Goal: Task Accomplishment & Management: Manage account settings

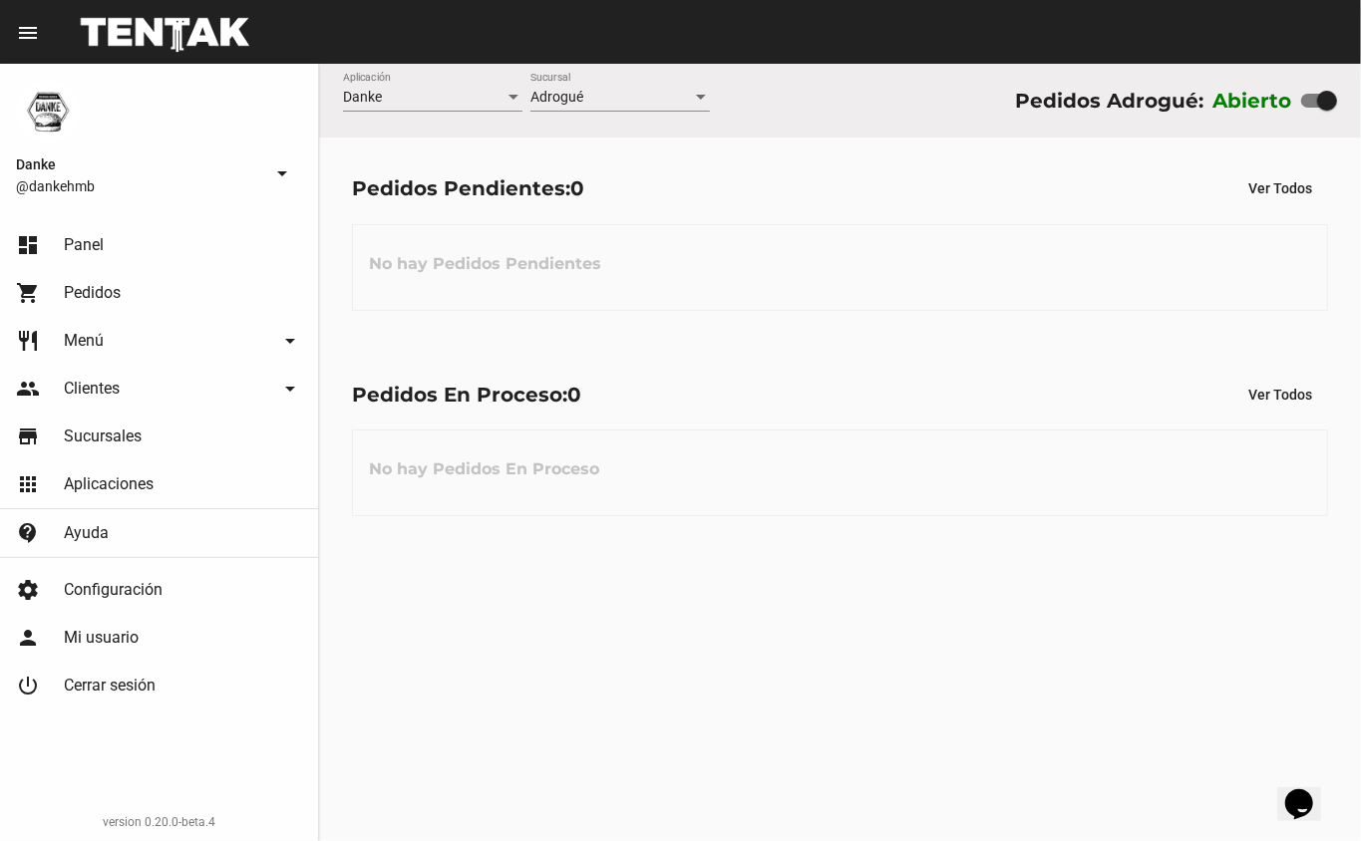
click at [66, 337] on span "Menú" at bounding box center [84, 341] width 40 height 20
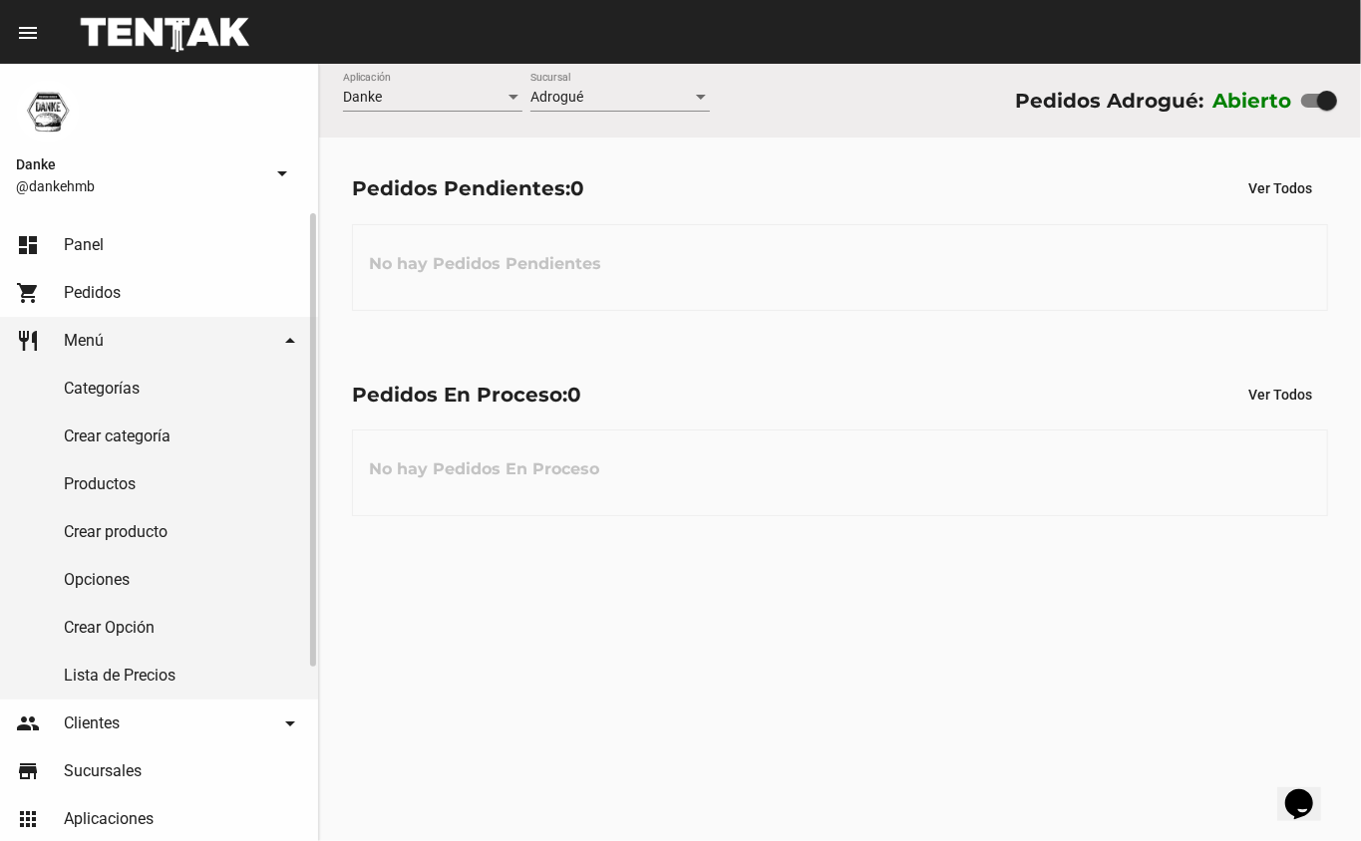
click at [104, 461] on link "Productos" at bounding box center [159, 485] width 318 height 48
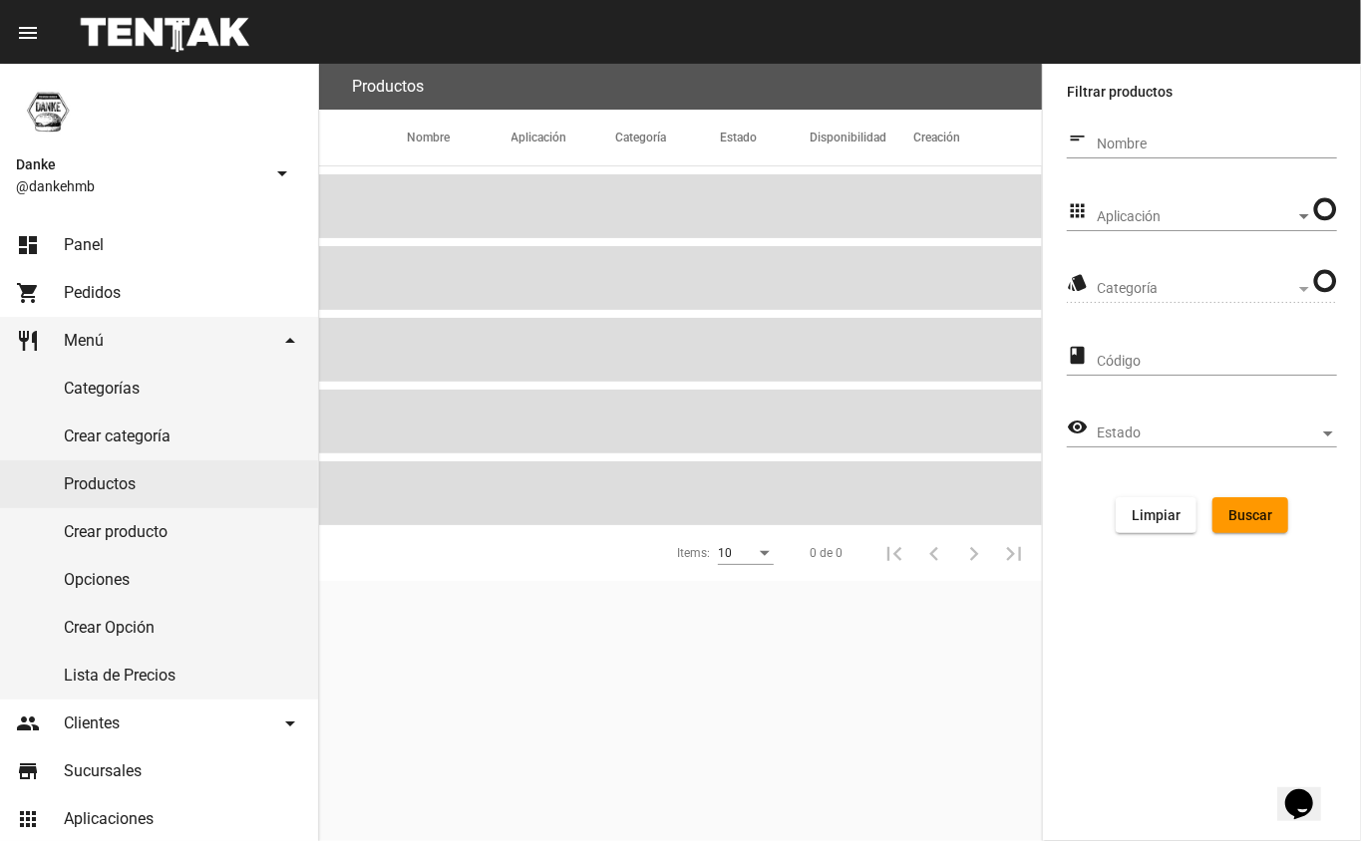
click at [1217, 209] on span "Aplicación" at bounding box center [1196, 217] width 198 height 16
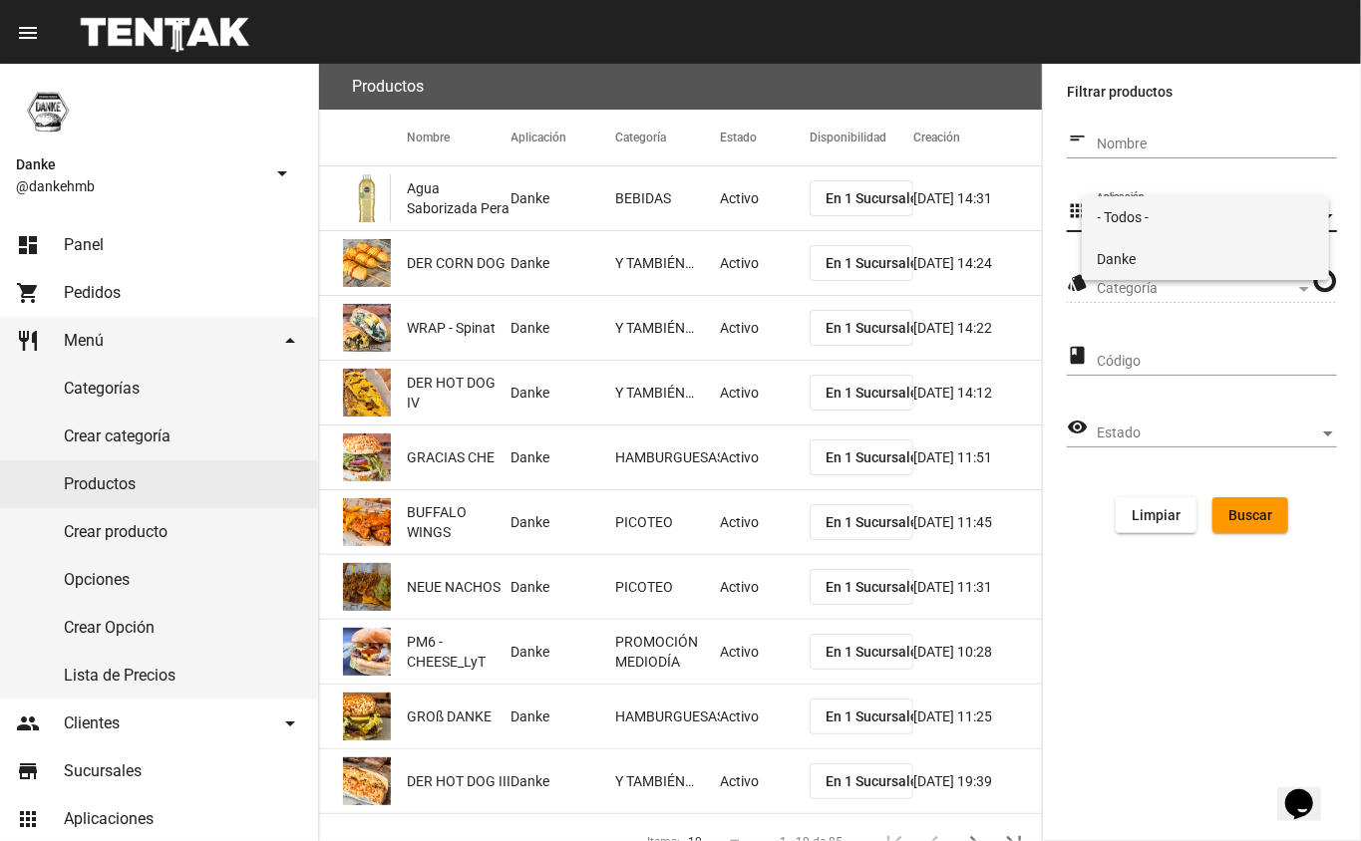
click at [1126, 252] on span "Danke" at bounding box center [1206, 259] width 216 height 42
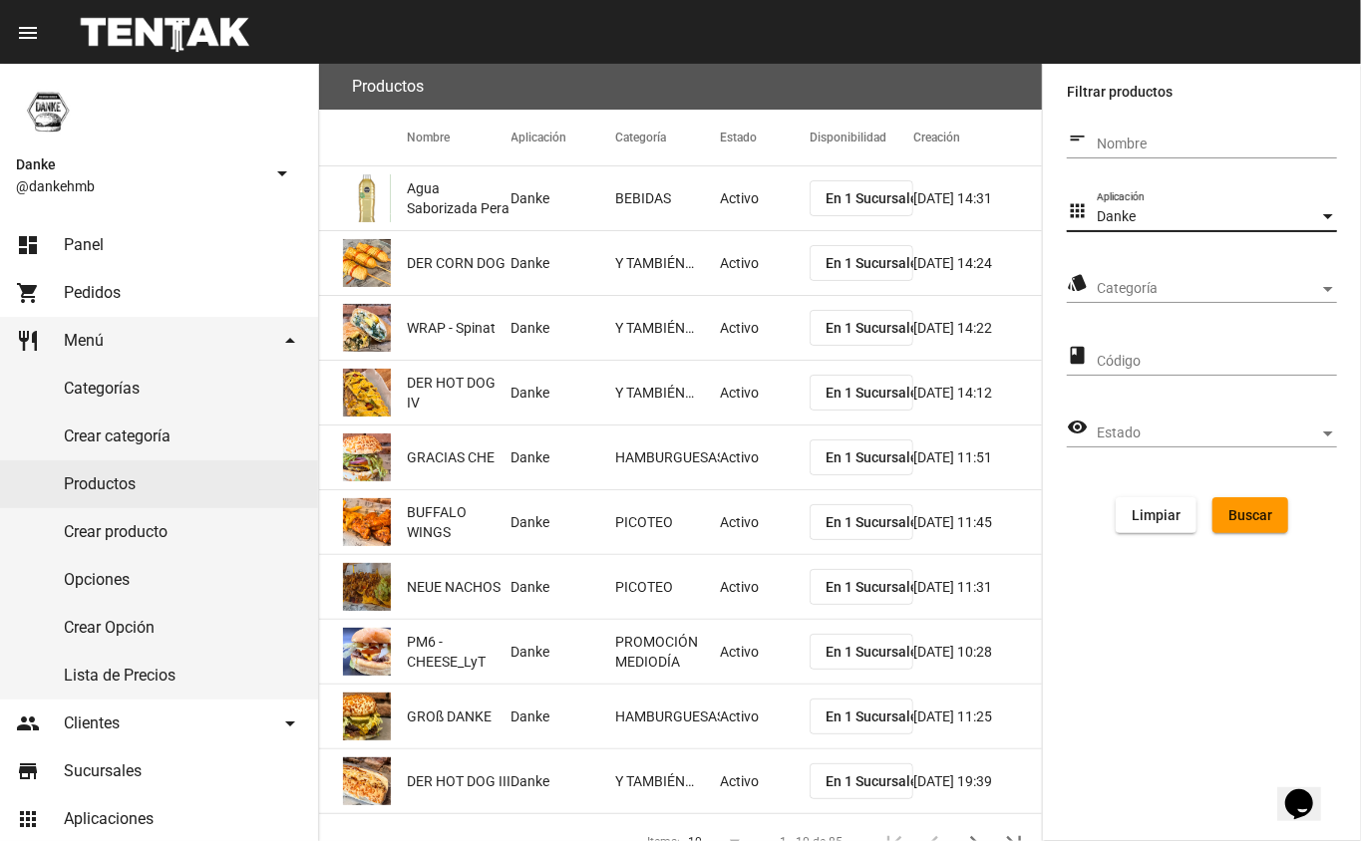
click at [1156, 288] on span "Categoría" at bounding box center [1208, 289] width 222 height 16
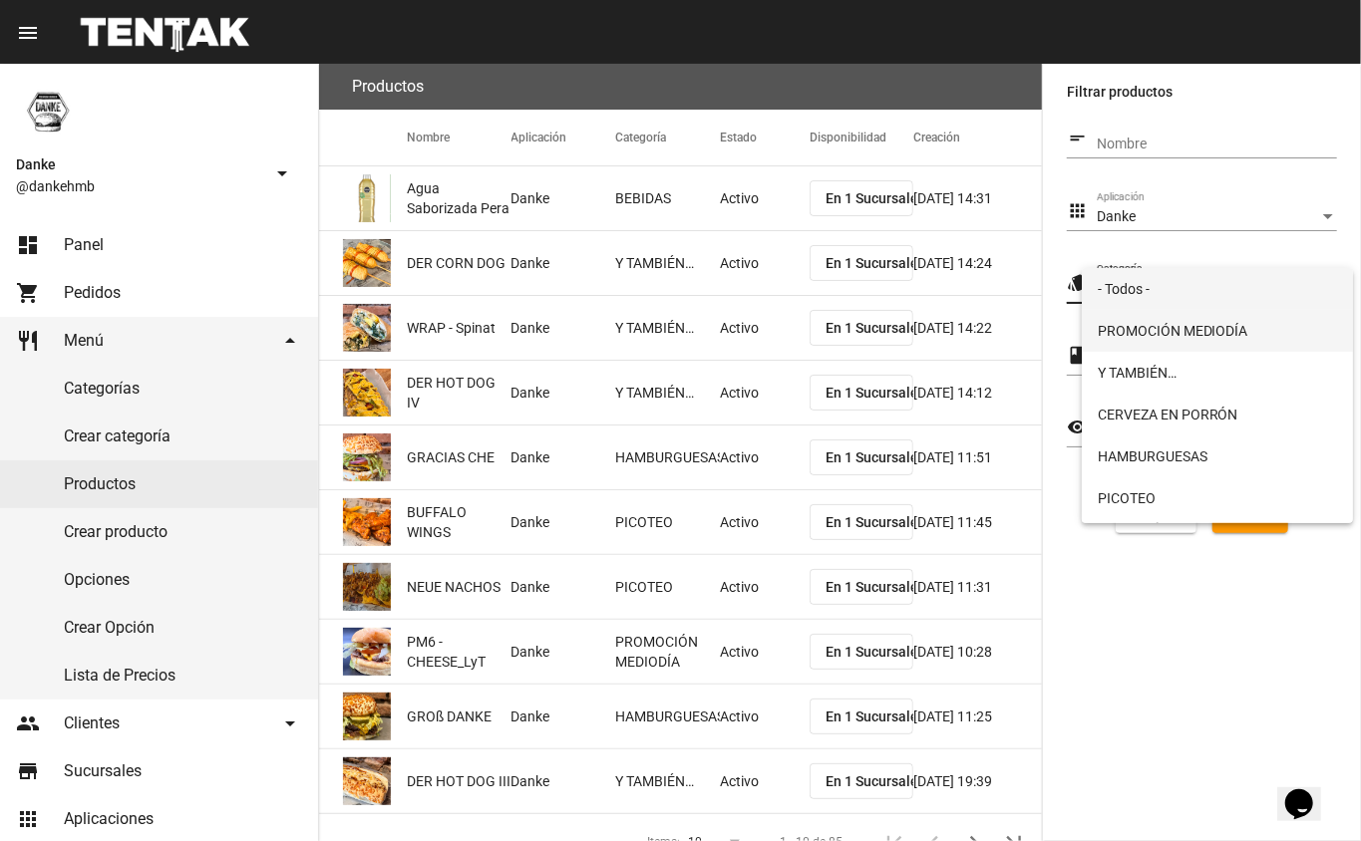
click at [1120, 328] on span "PROMOCIÓN MEDIODÍA" at bounding box center [1218, 331] width 240 height 42
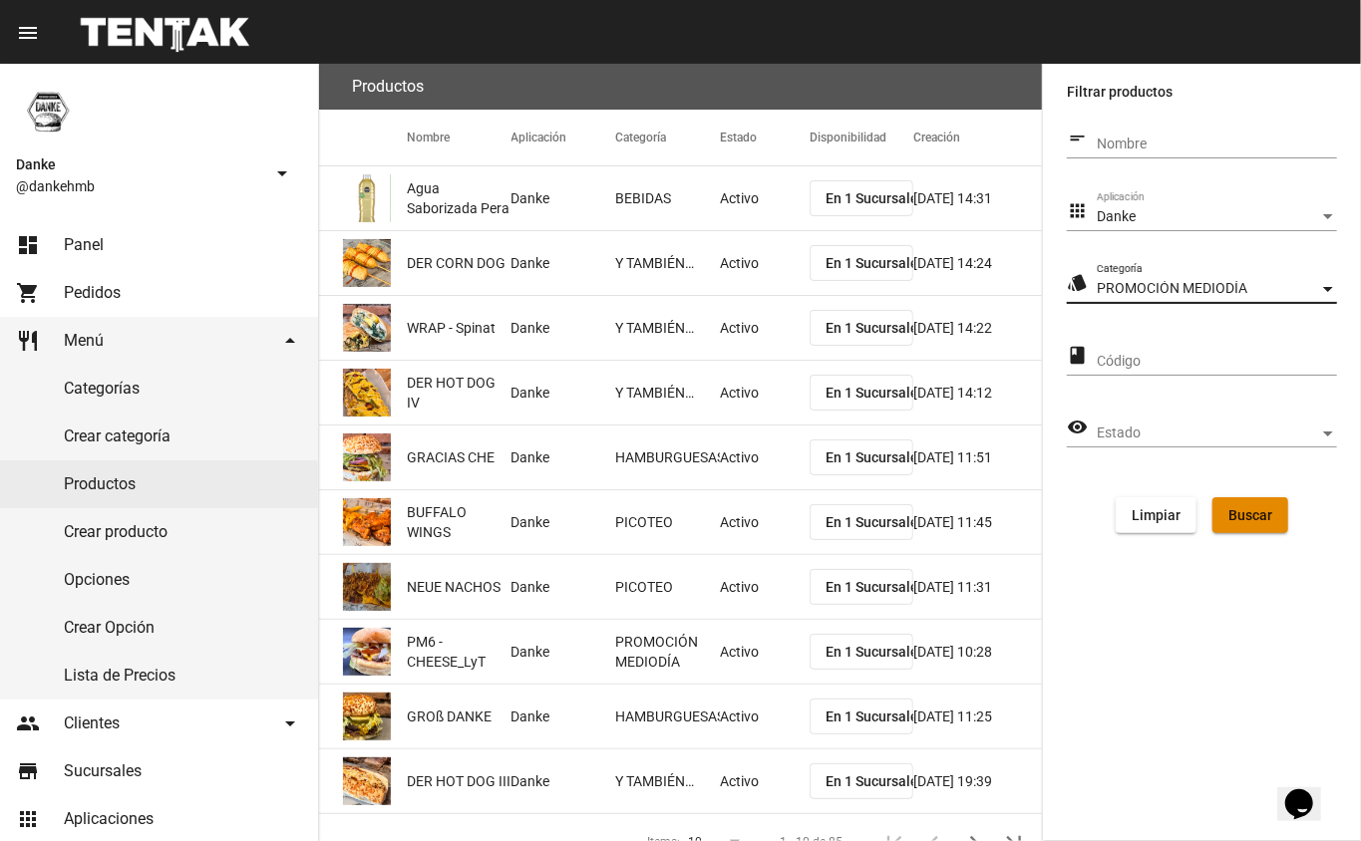
click at [1244, 511] on span "Buscar" at bounding box center [1250, 515] width 44 height 16
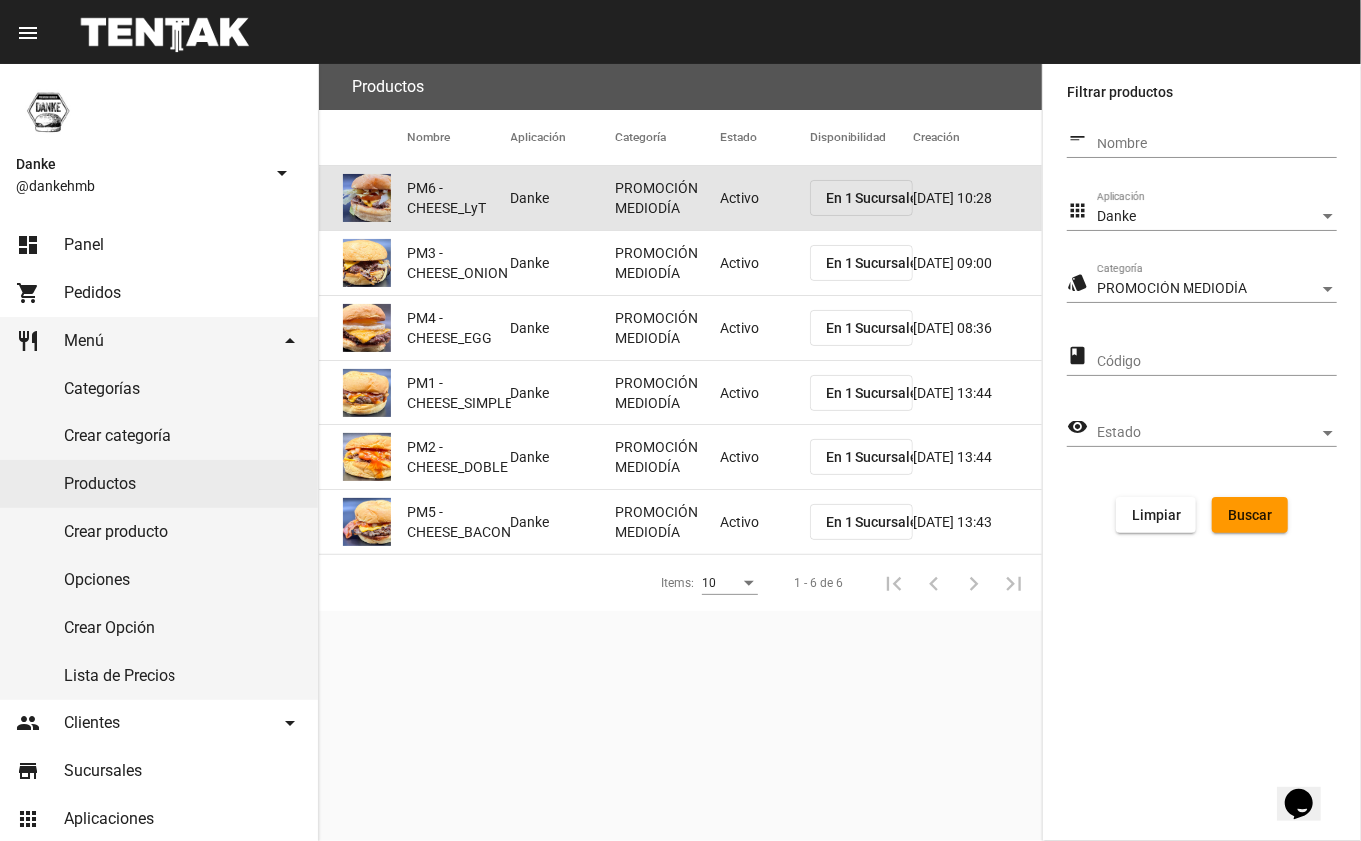
click at [726, 219] on mat-cell "Activo" at bounding box center [765, 198] width 90 height 64
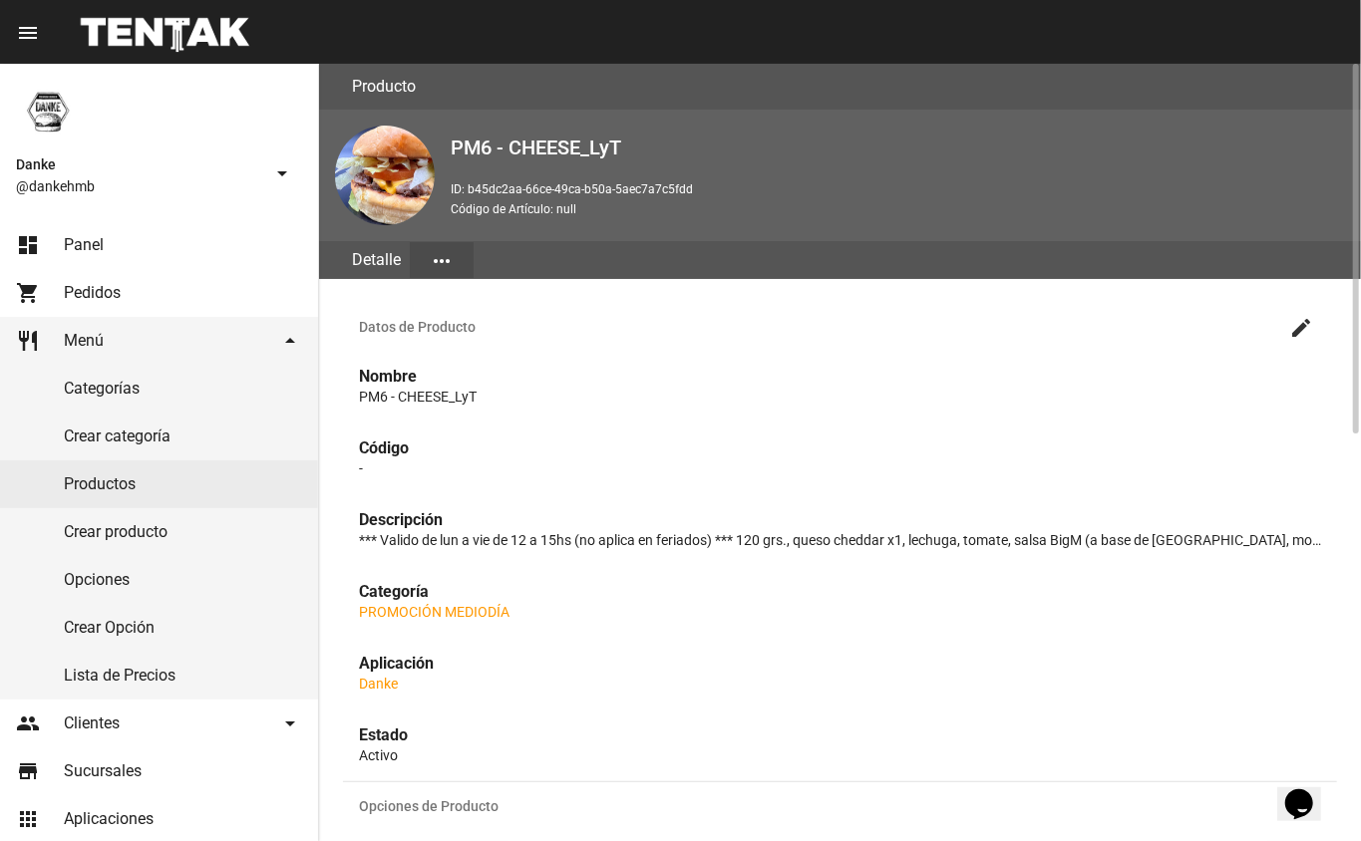
click at [1293, 328] on mat-icon "create" at bounding box center [1301, 328] width 24 height 24
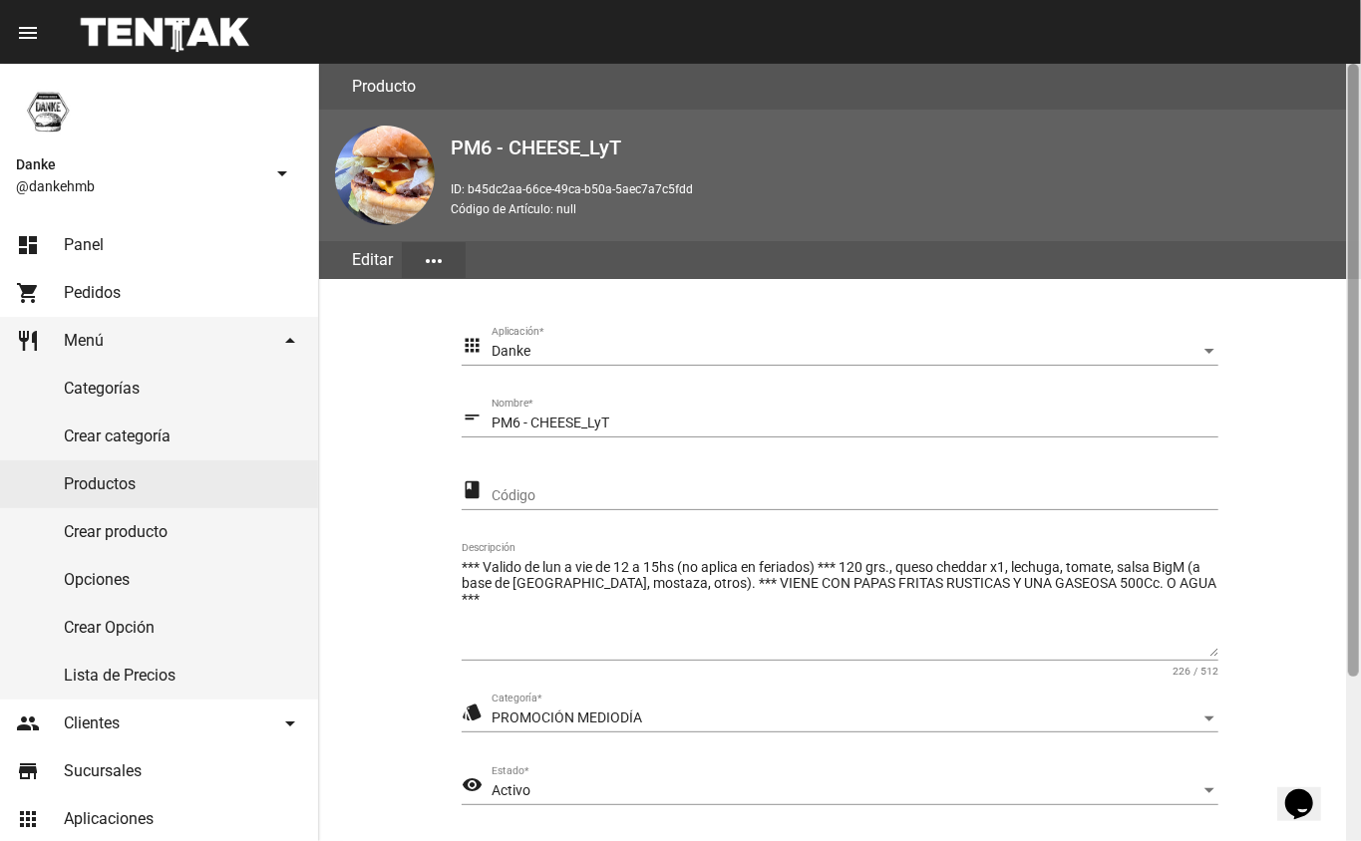
click at [1348, 684] on div at bounding box center [1353, 453] width 15 height 778
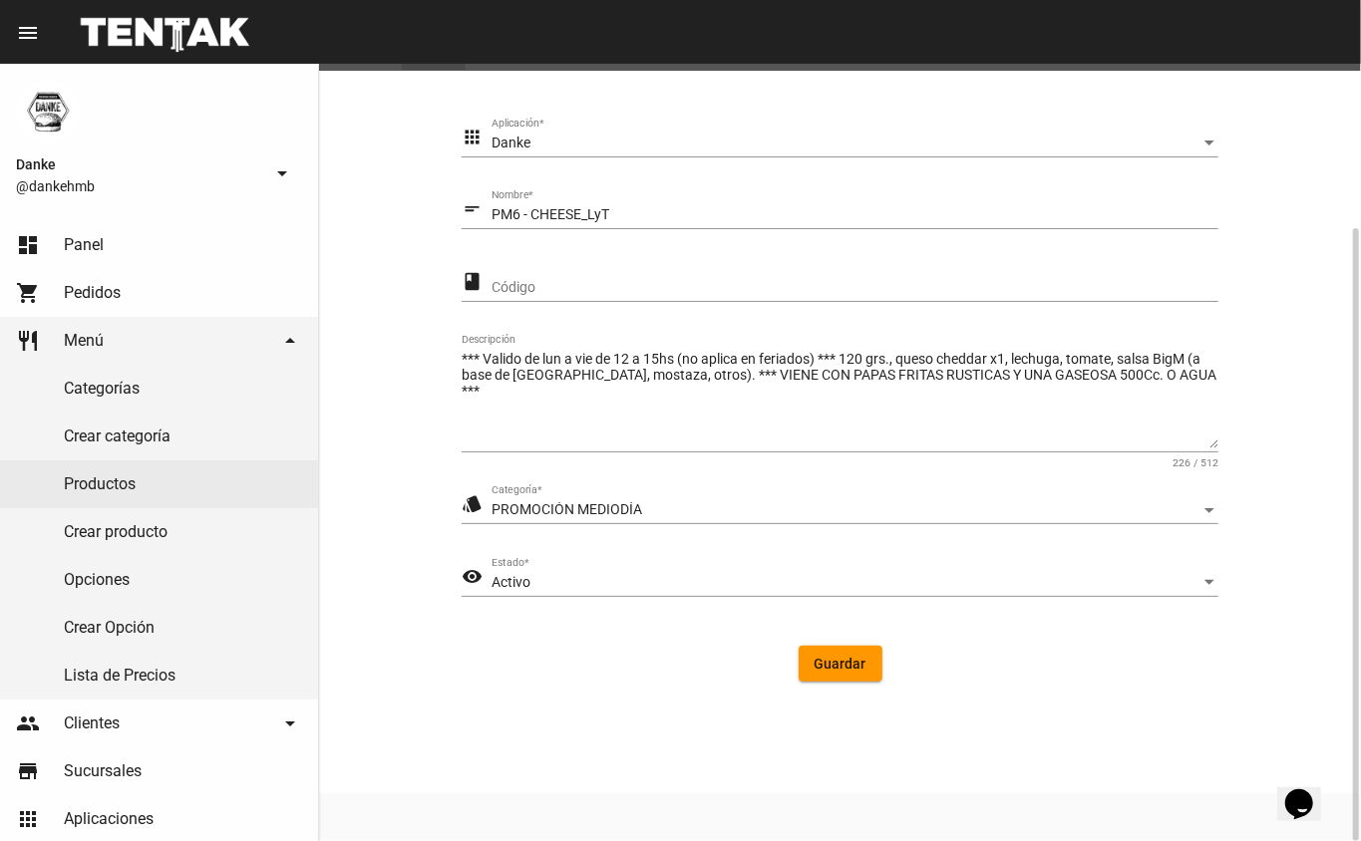
click at [636, 583] on div "Activo" at bounding box center [845, 583] width 709 height 16
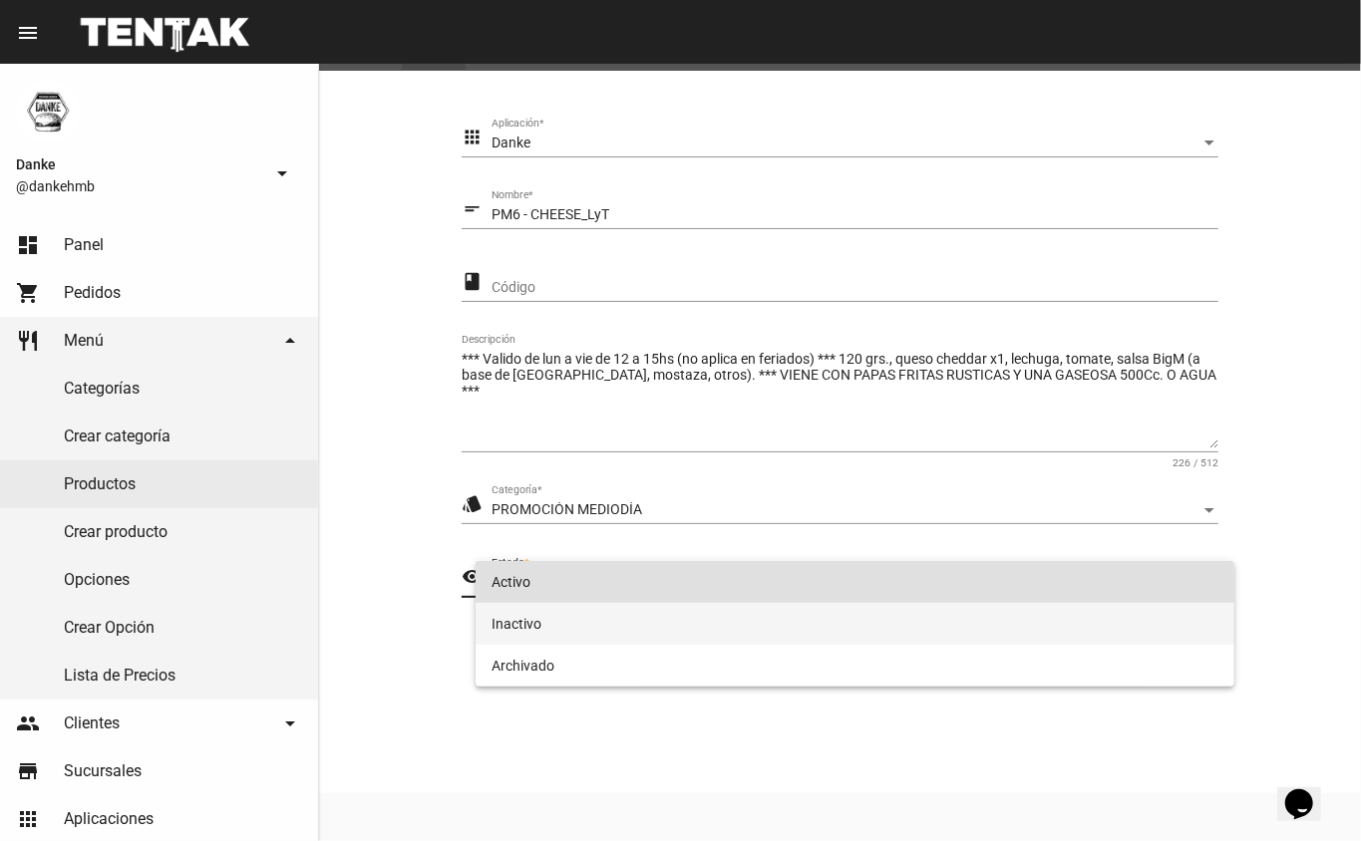
click at [607, 643] on span "Inactivo" at bounding box center [855, 624] width 728 height 42
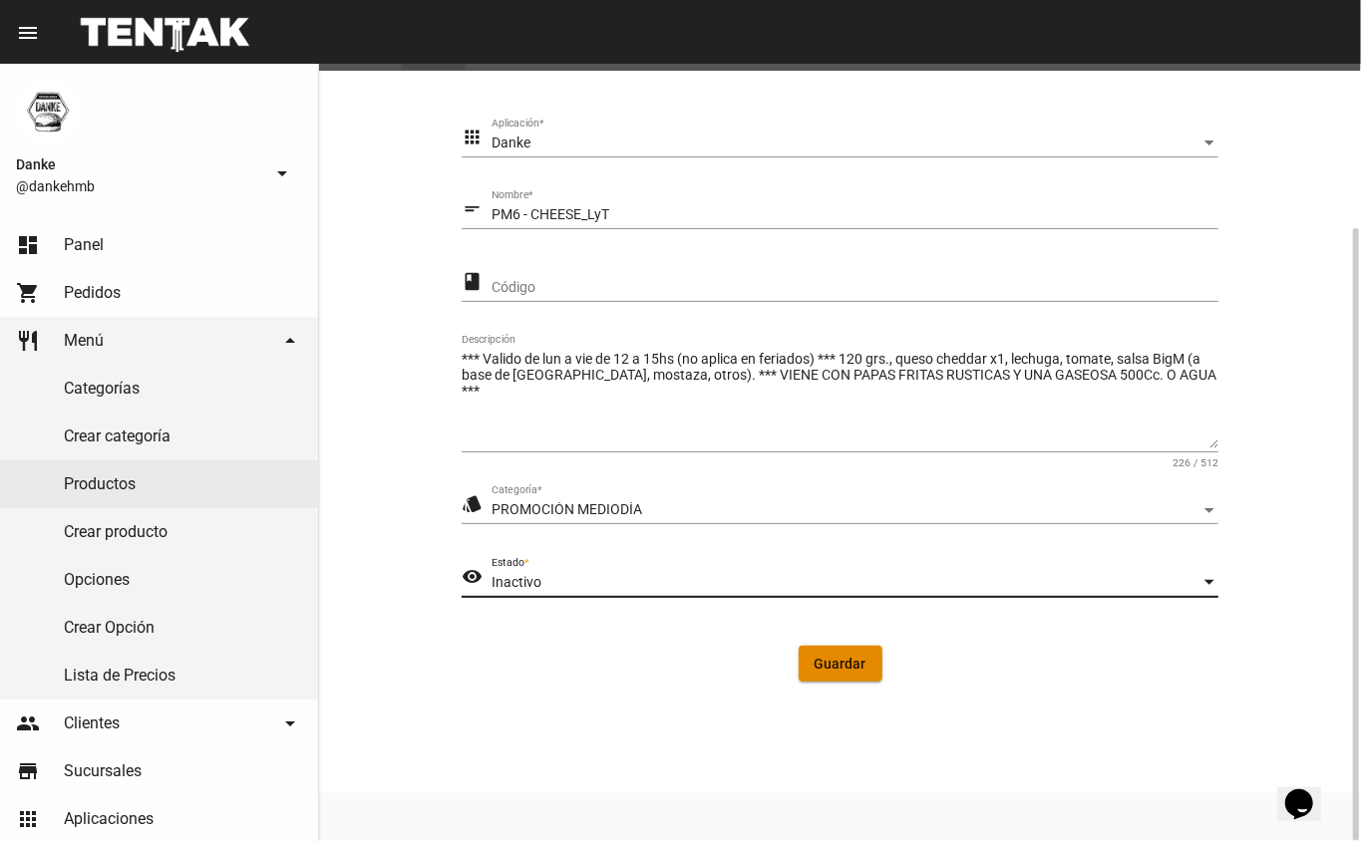
click at [807, 679] on button "Guardar" at bounding box center [840, 664] width 84 height 36
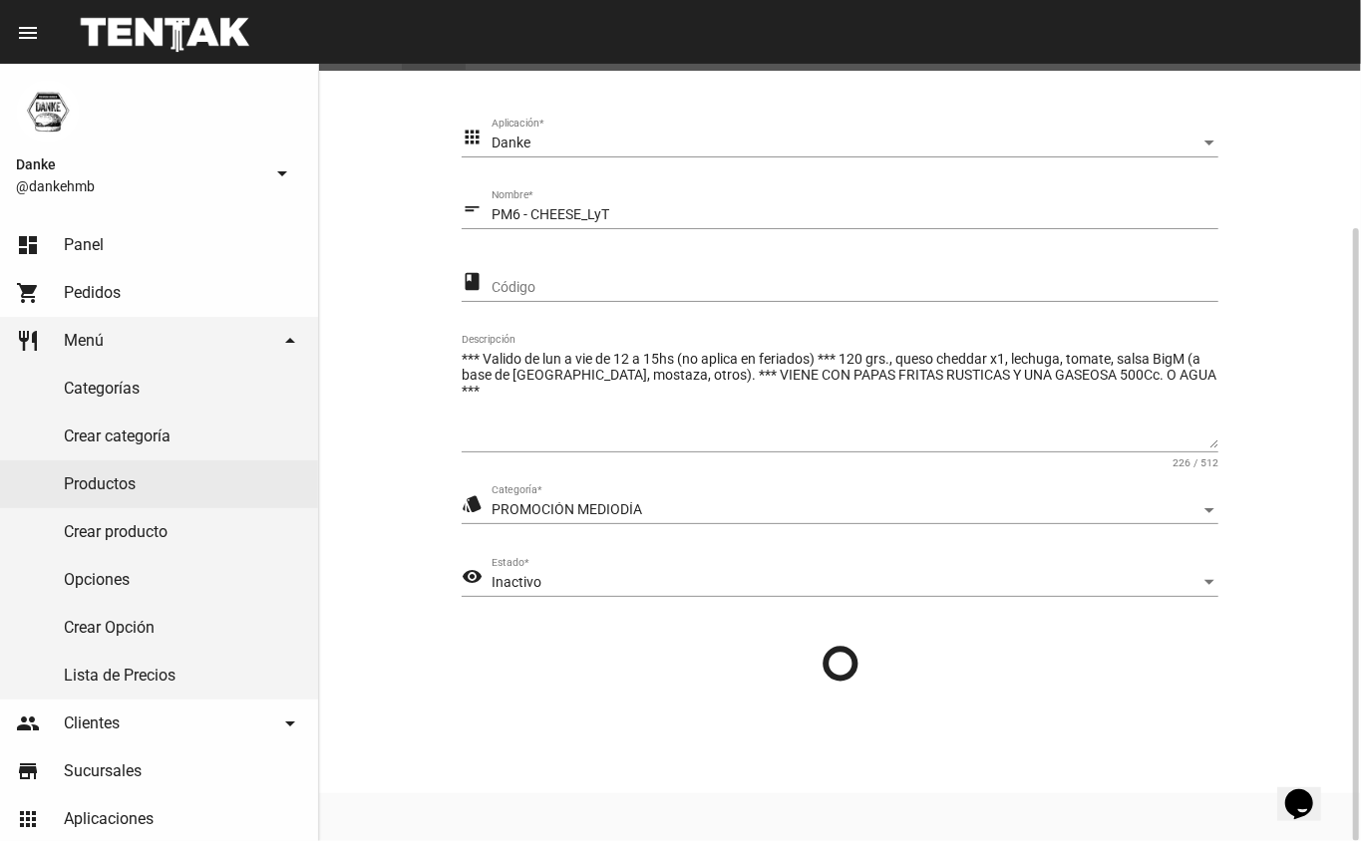
click at [818, 672] on div at bounding box center [839, 664] width 725 height 36
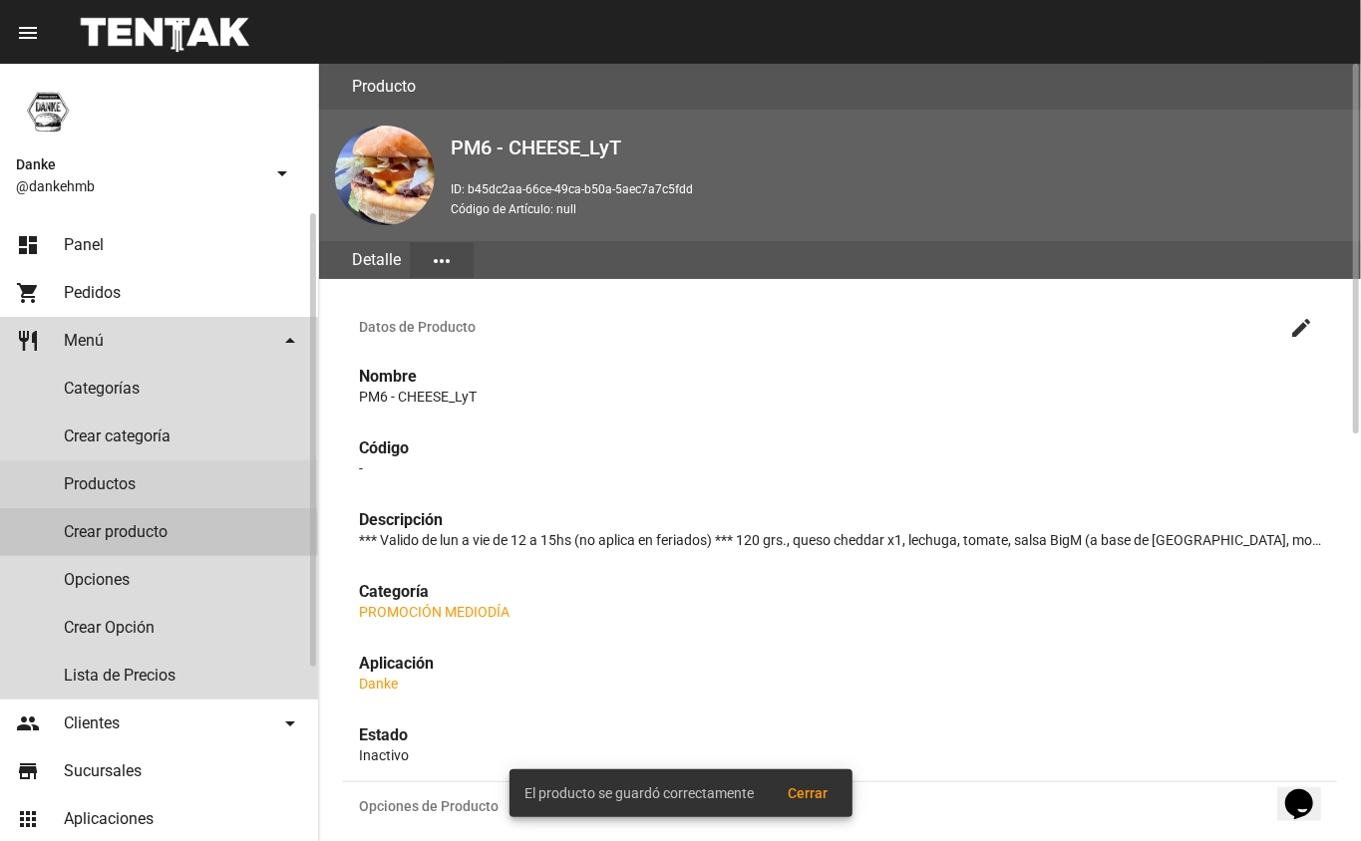
click at [97, 535] on link "Crear producto" at bounding box center [159, 532] width 318 height 48
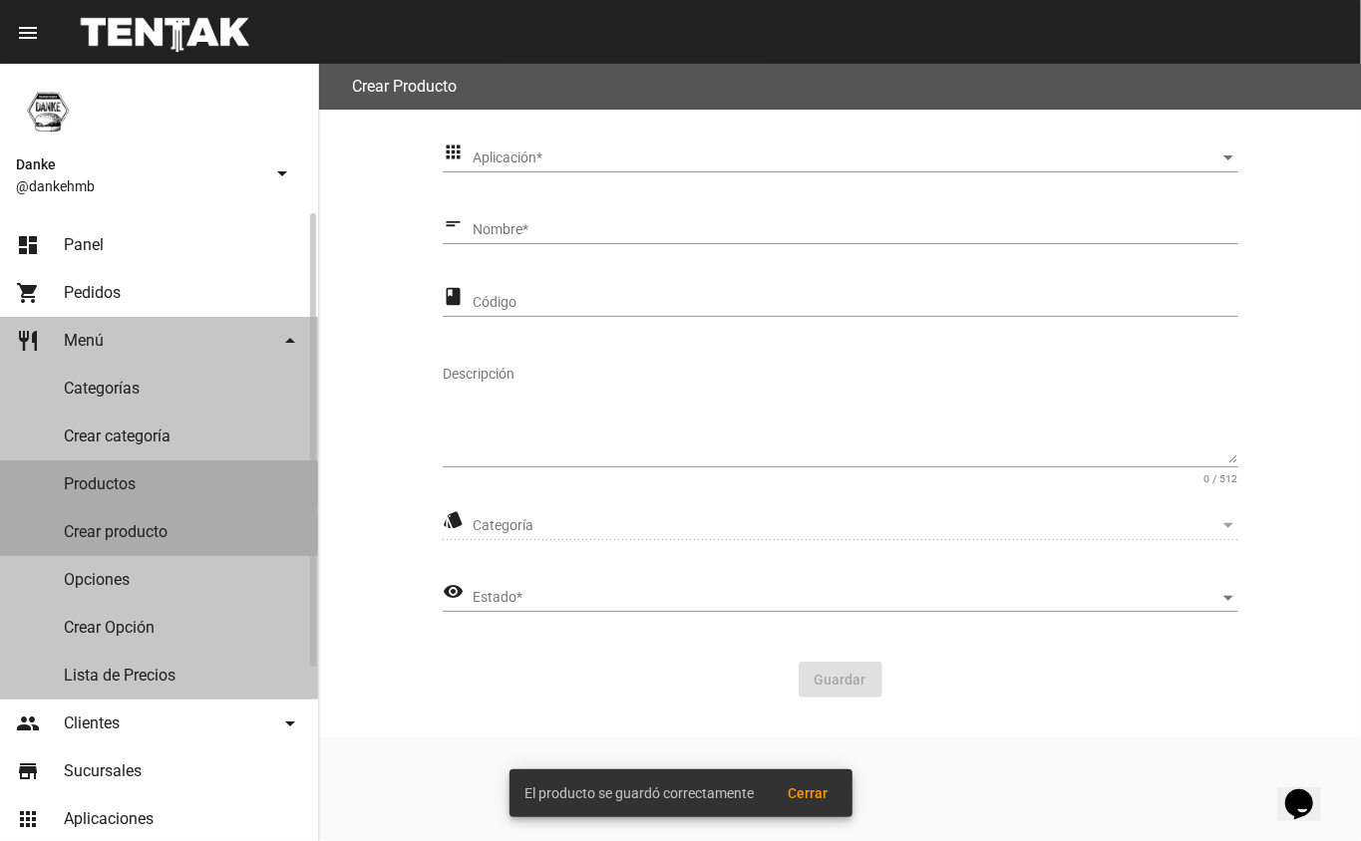
click at [104, 483] on link "Productos" at bounding box center [159, 485] width 318 height 48
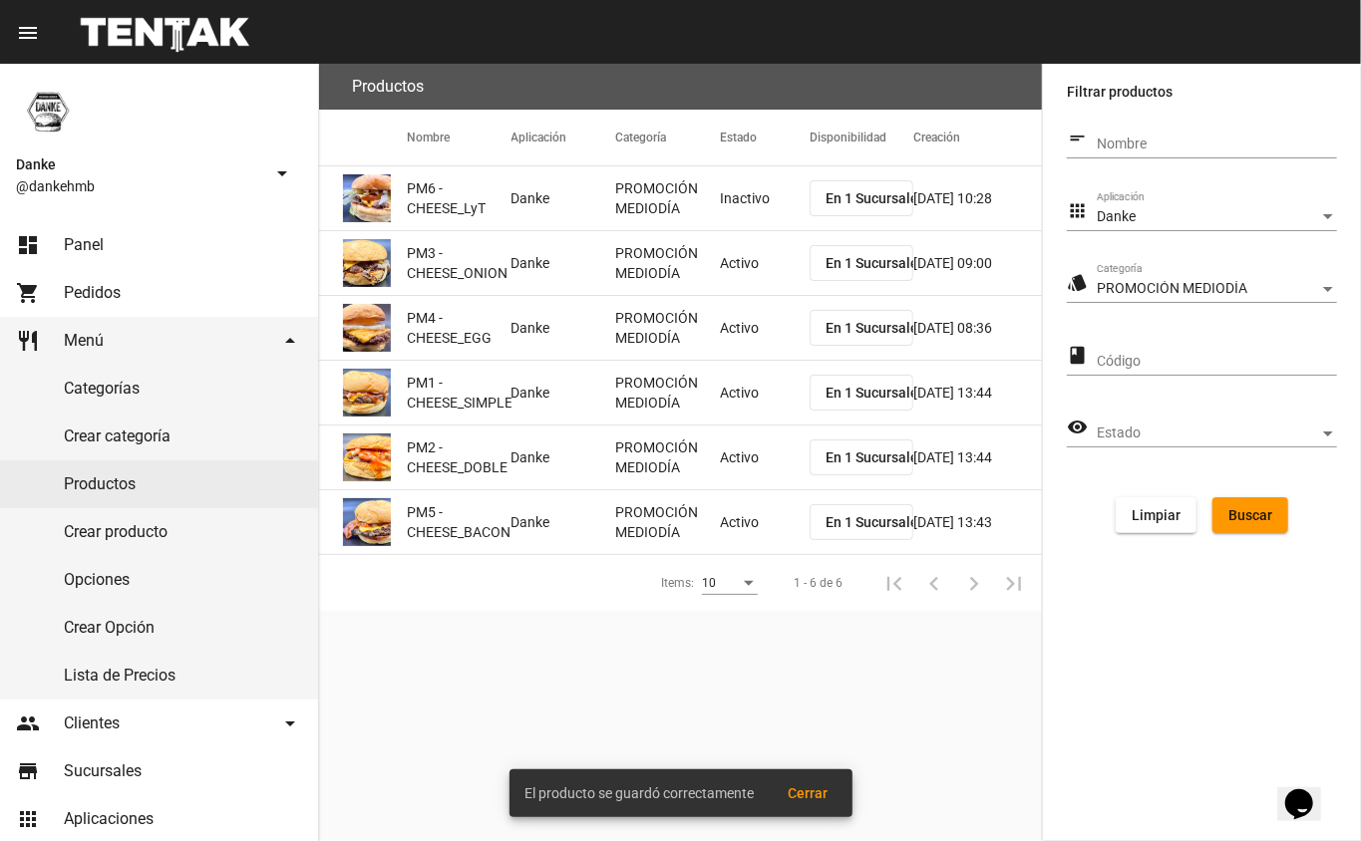
click at [735, 300] on mat-cell "Activo" at bounding box center [765, 328] width 90 height 64
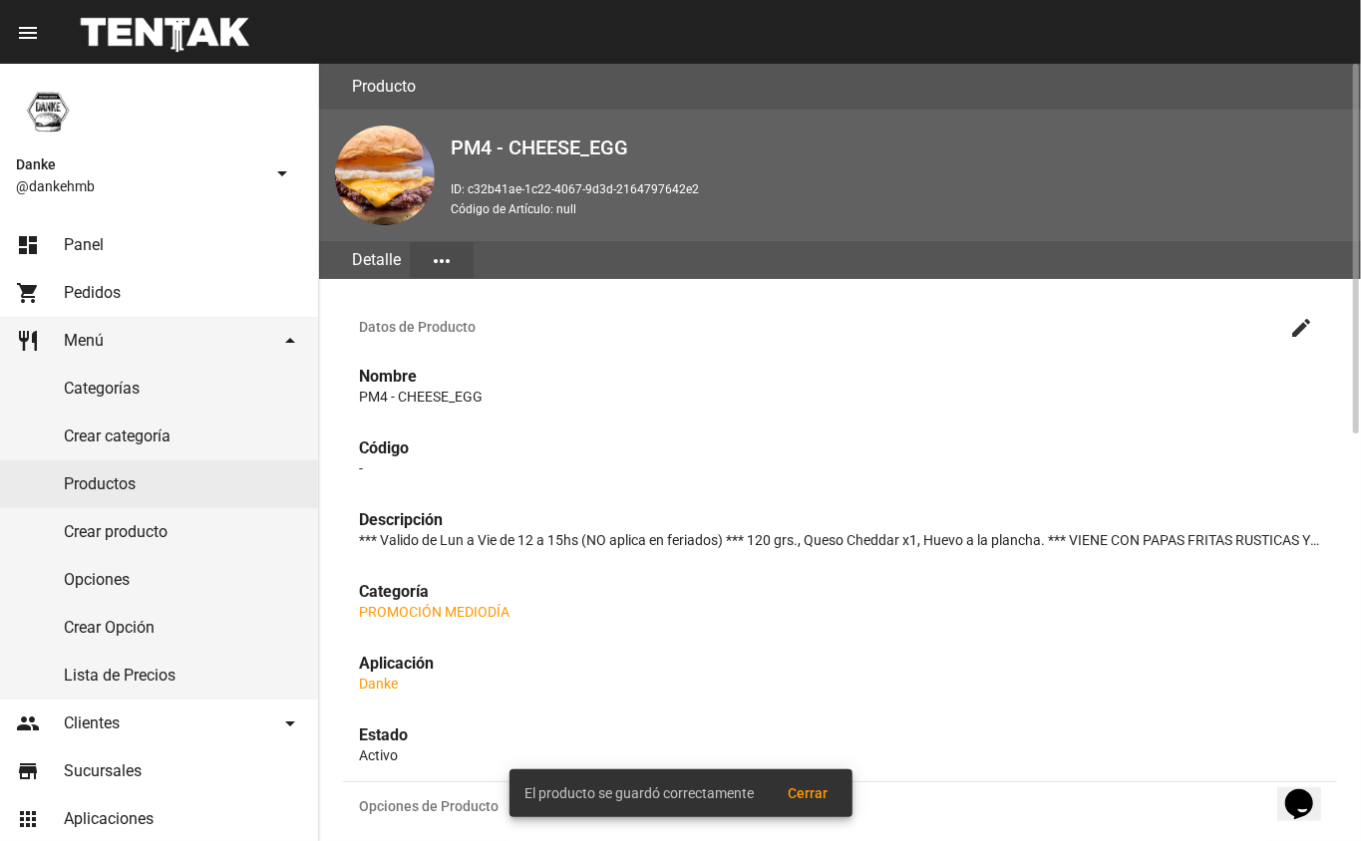
click at [1301, 324] on mat-icon "create" at bounding box center [1301, 328] width 24 height 24
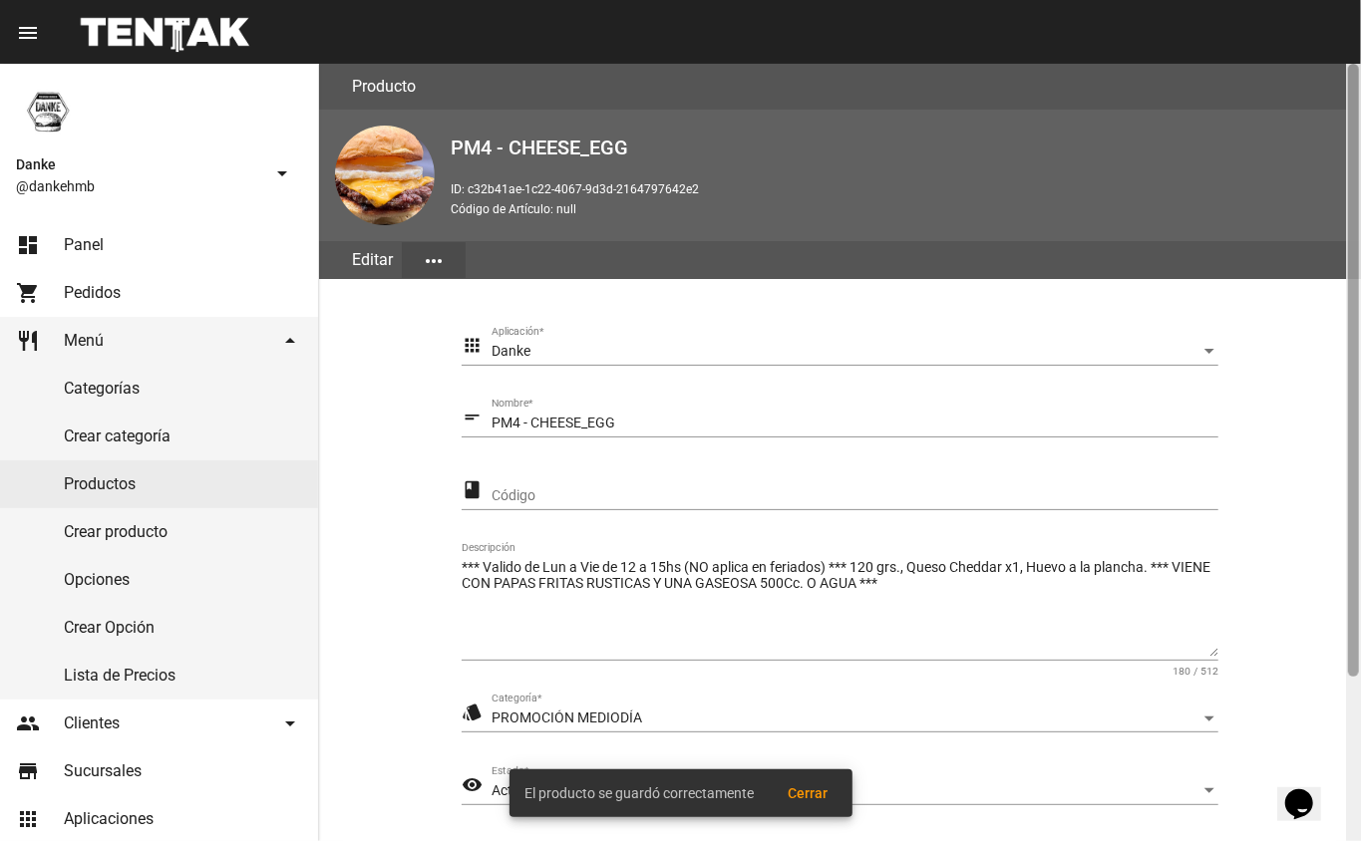
click at [1353, 726] on div at bounding box center [1353, 453] width 15 height 778
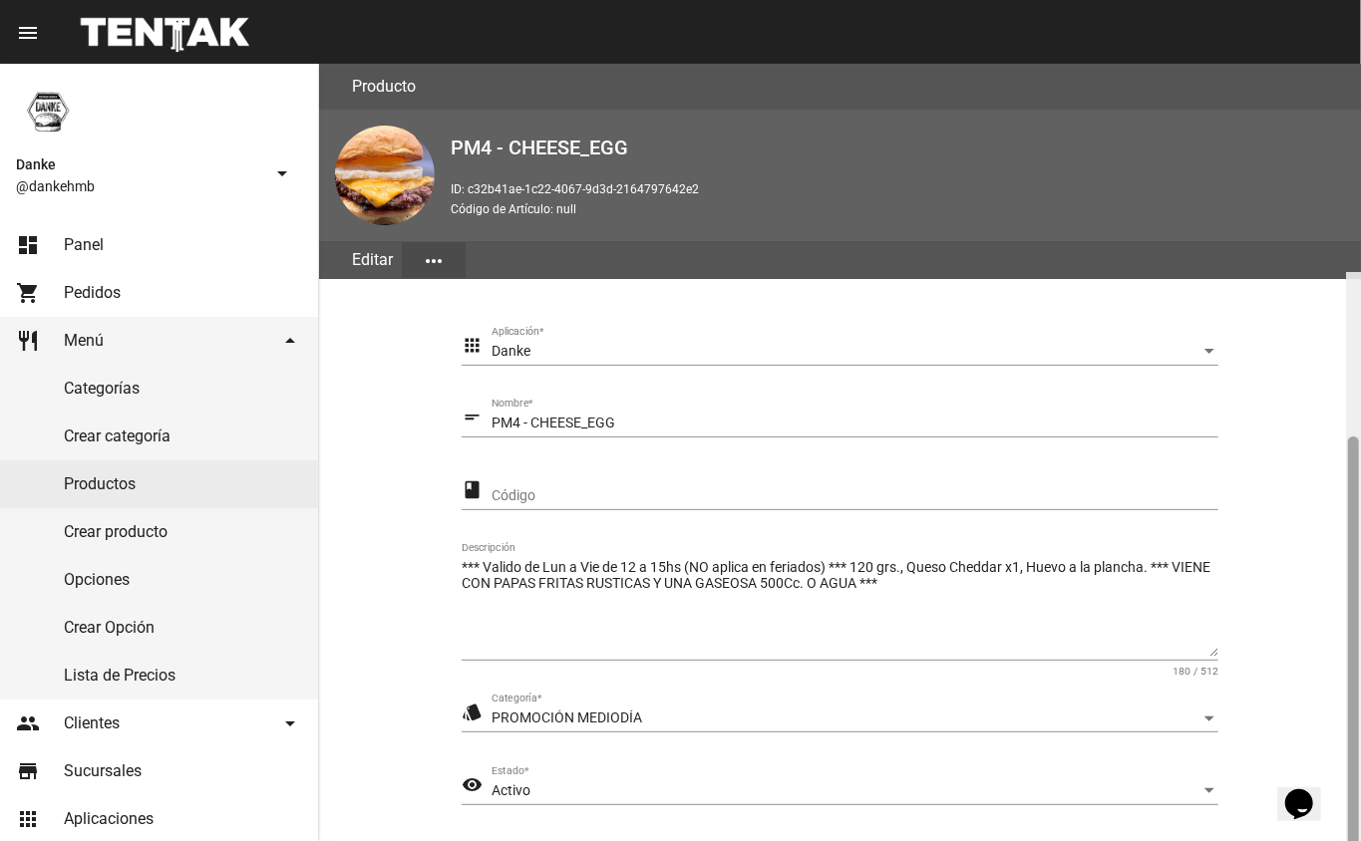
scroll to position [208, 0]
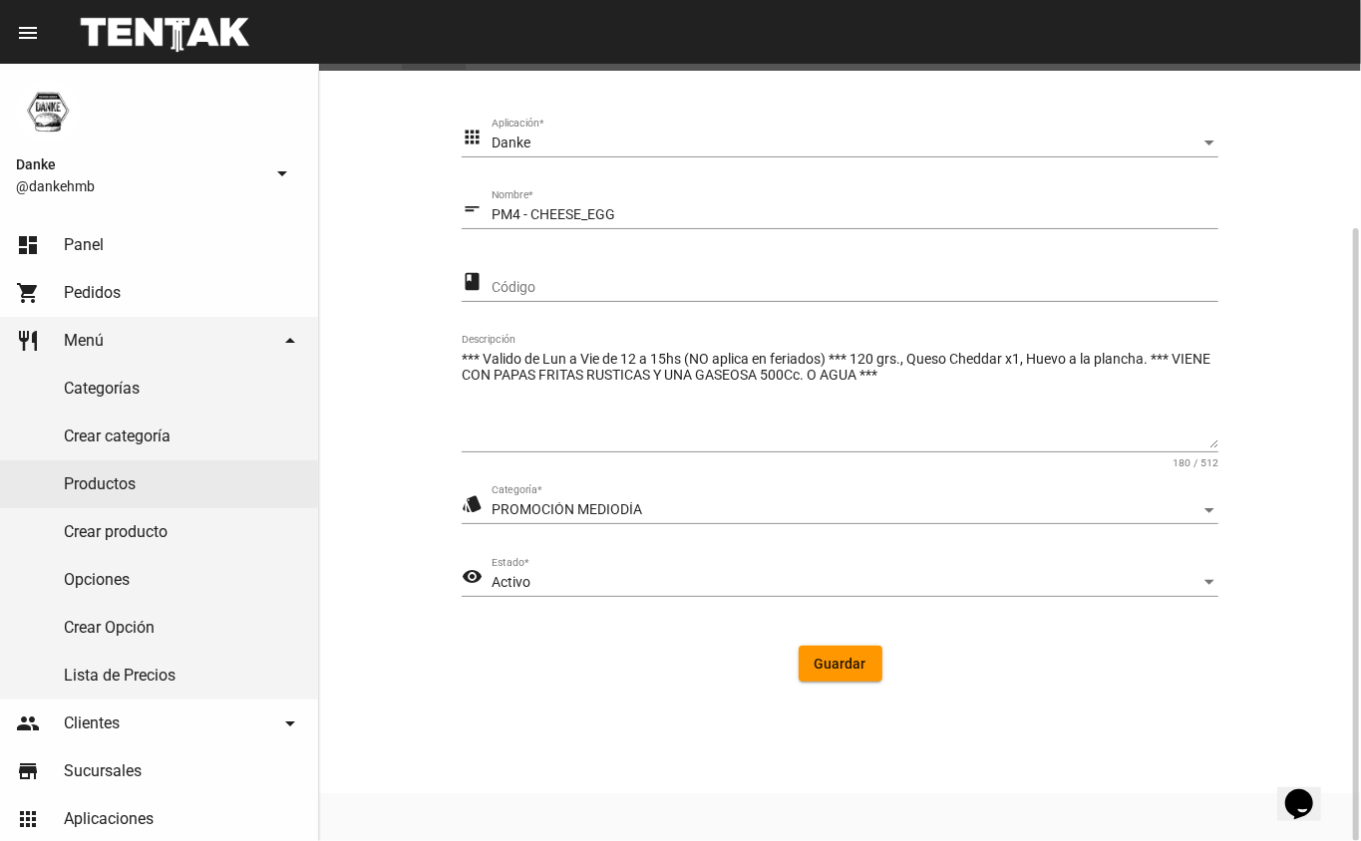
click at [759, 580] on div "Activo" at bounding box center [845, 583] width 709 height 16
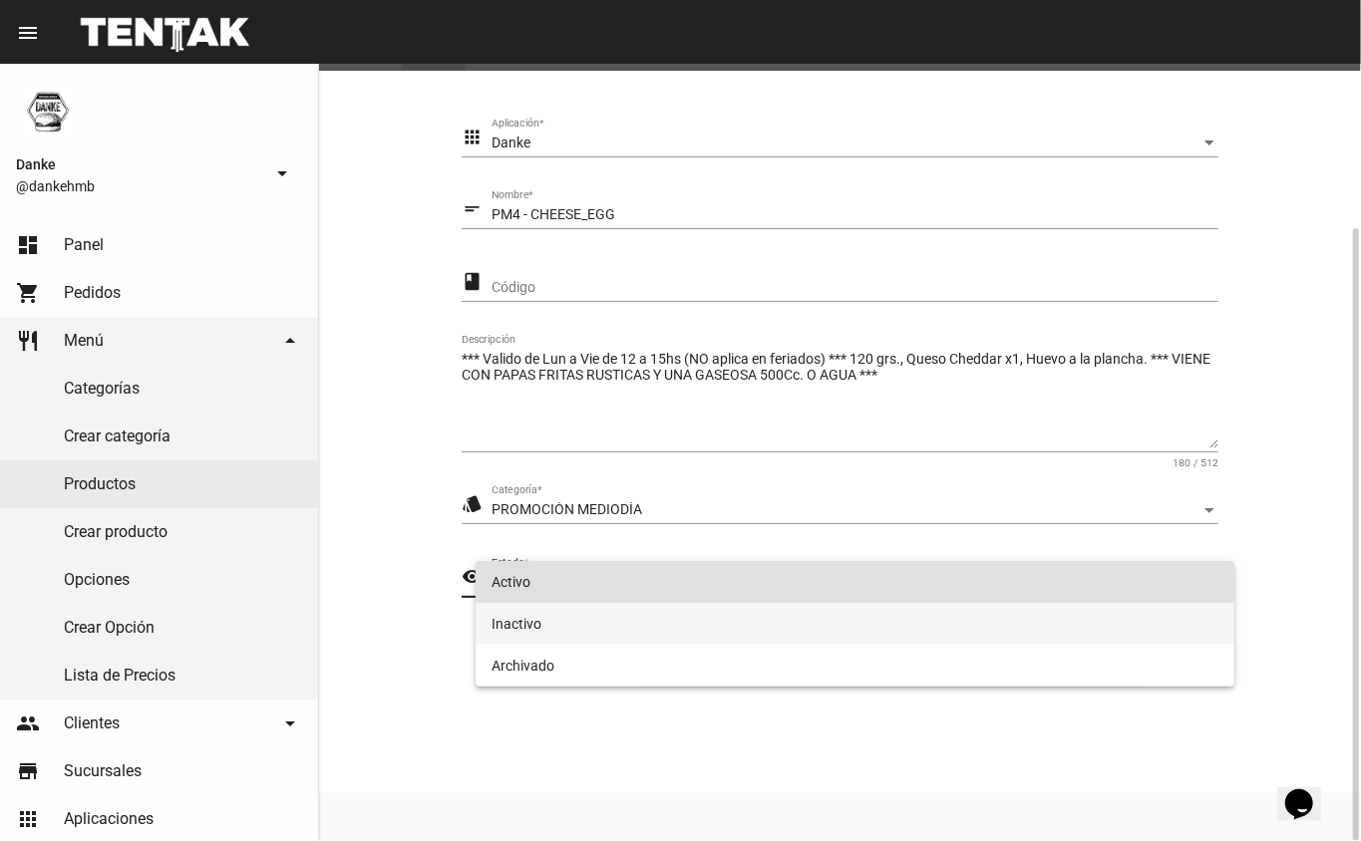
click at [636, 640] on span "Inactivo" at bounding box center [855, 624] width 728 height 42
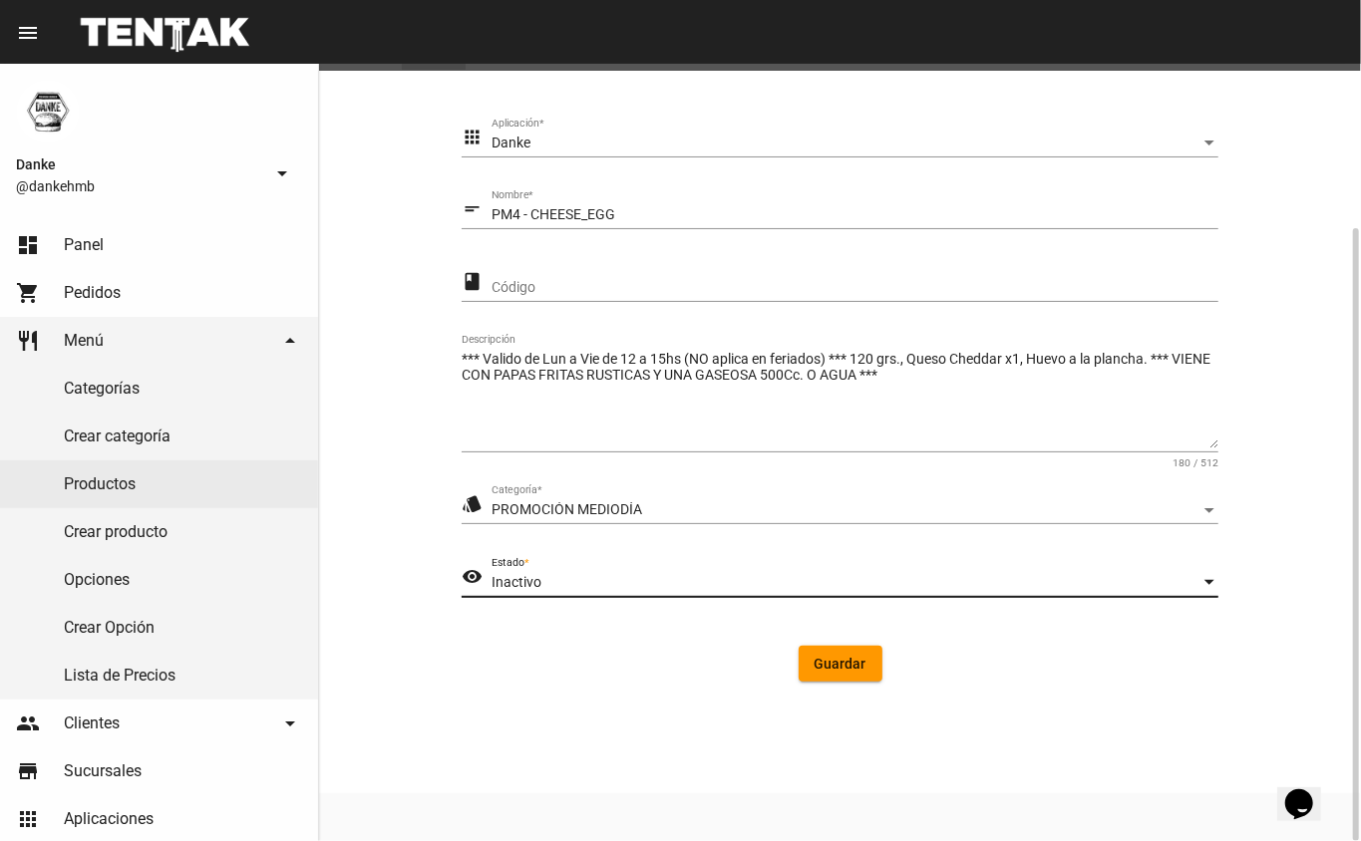
click at [823, 670] on span "Guardar" at bounding box center [840, 664] width 52 height 16
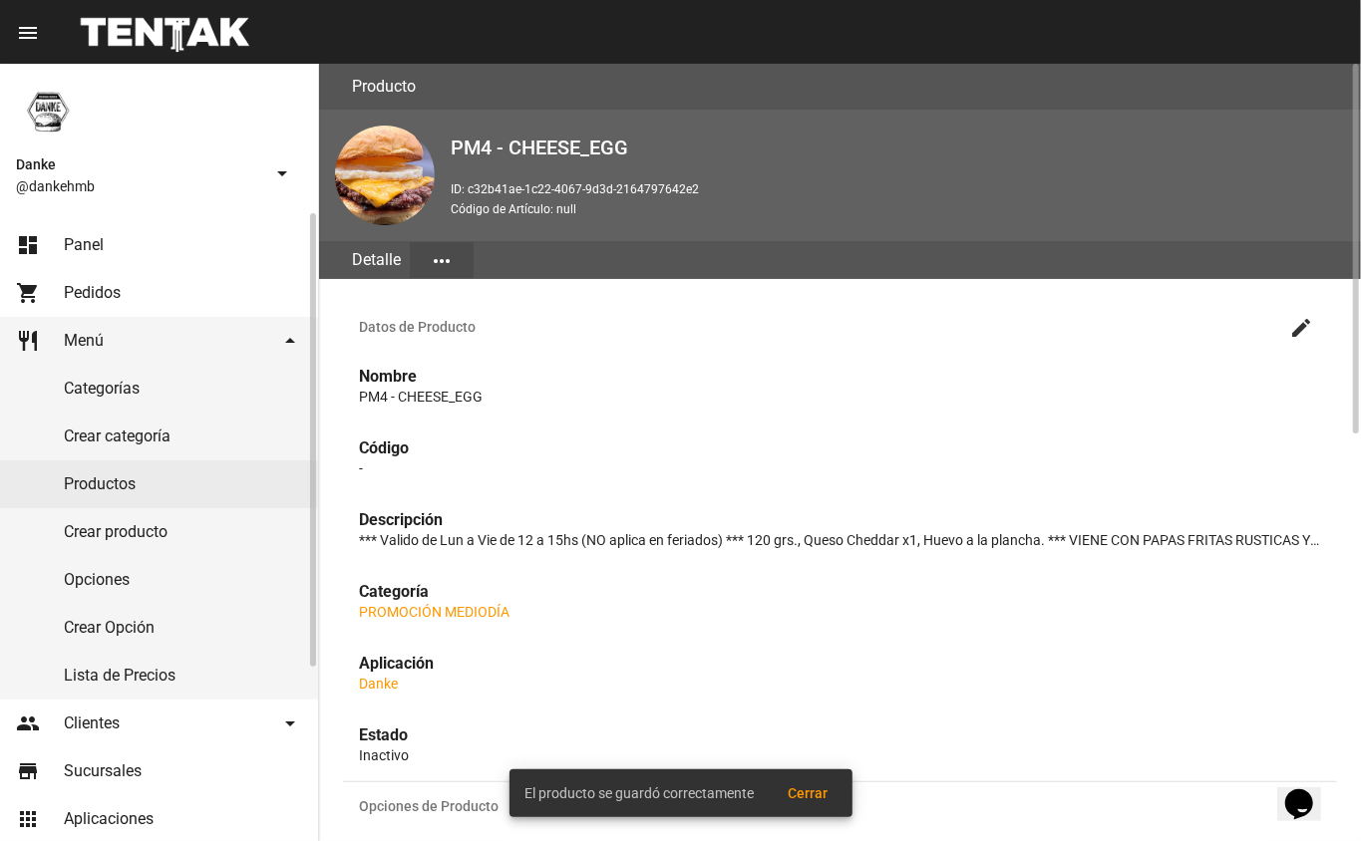
click at [86, 488] on link "Productos" at bounding box center [159, 485] width 318 height 48
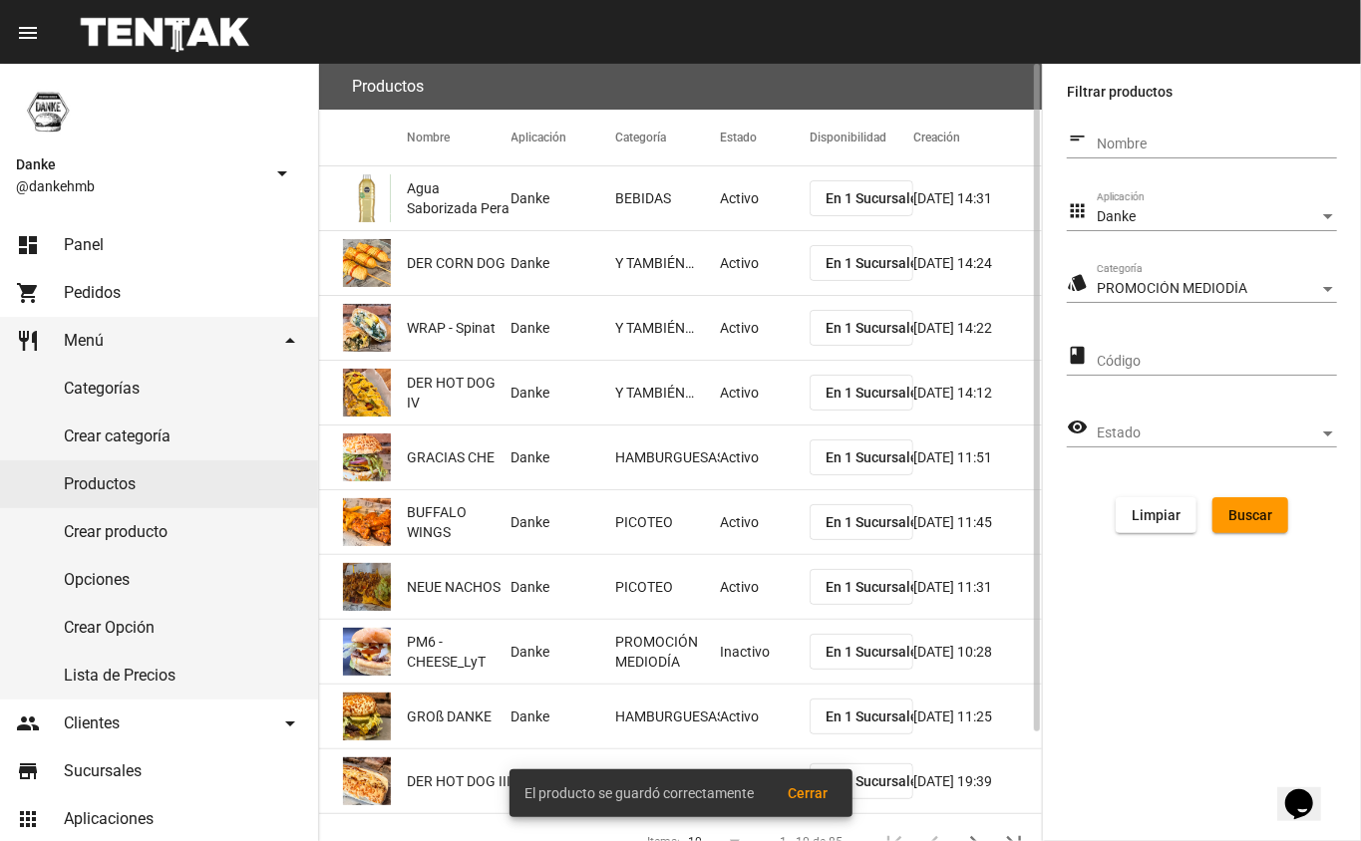
click at [728, 272] on mat-cell "Activo" at bounding box center [765, 263] width 90 height 64
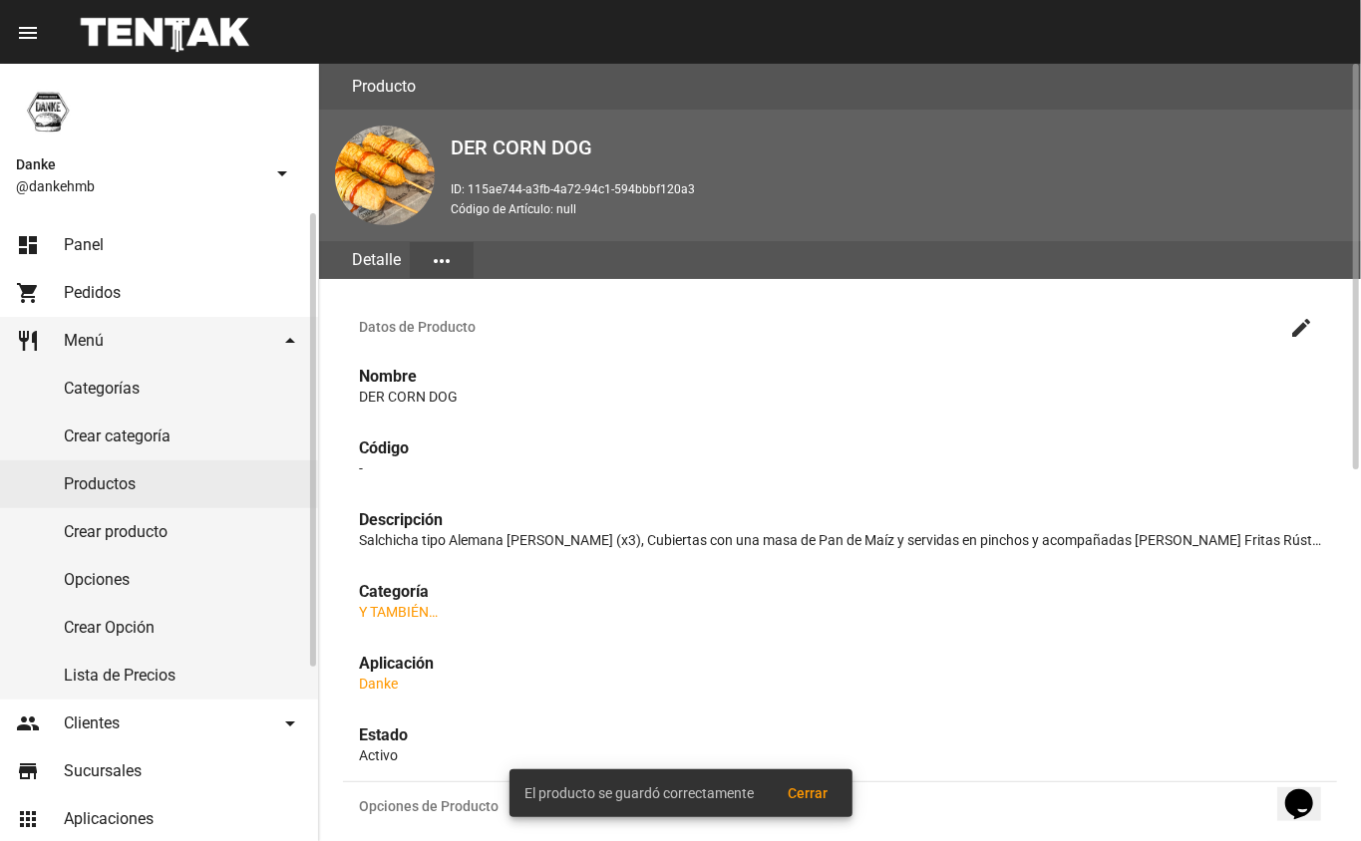
click at [90, 478] on link "Productos" at bounding box center [159, 485] width 318 height 48
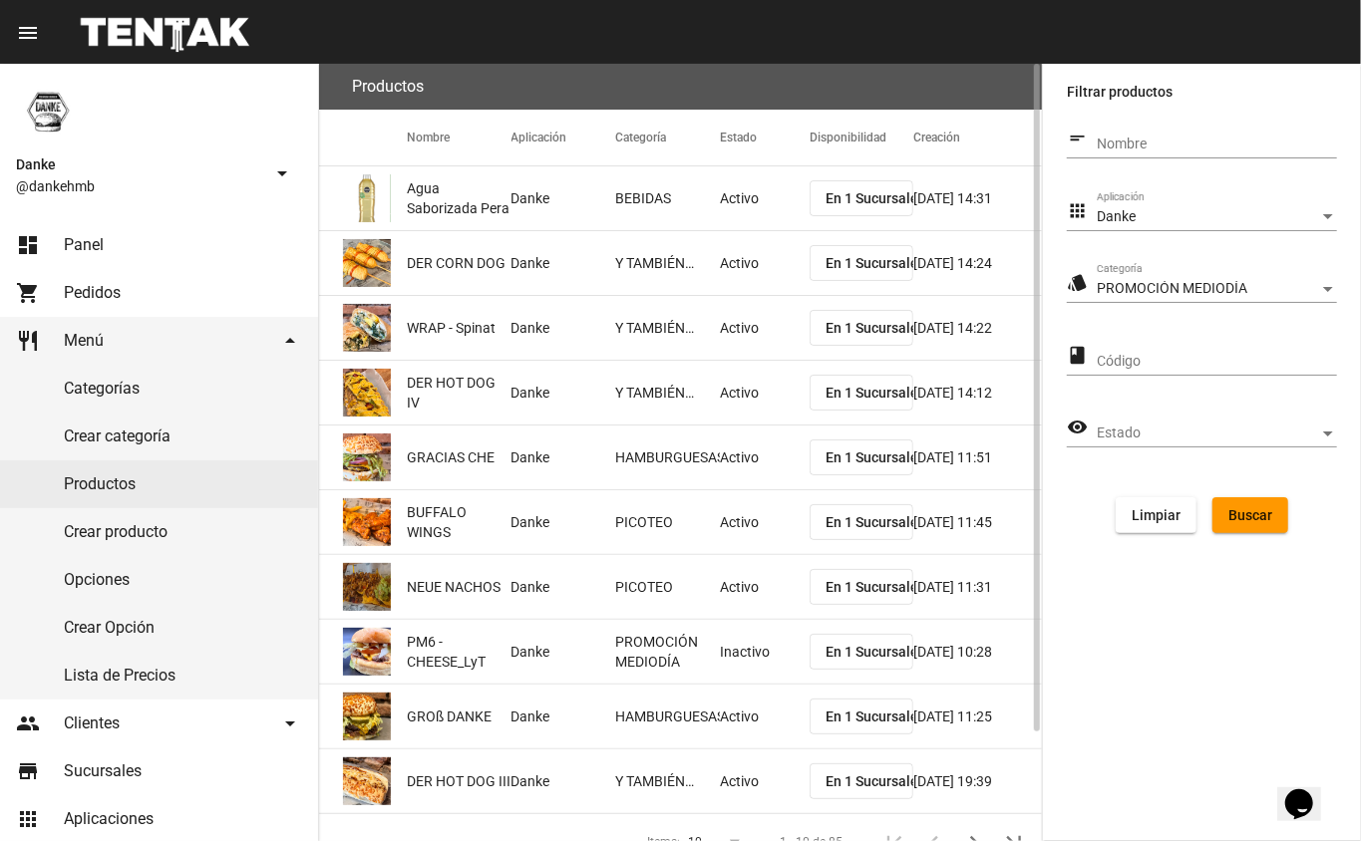
click at [1254, 507] on span "Buscar" at bounding box center [1250, 515] width 44 height 16
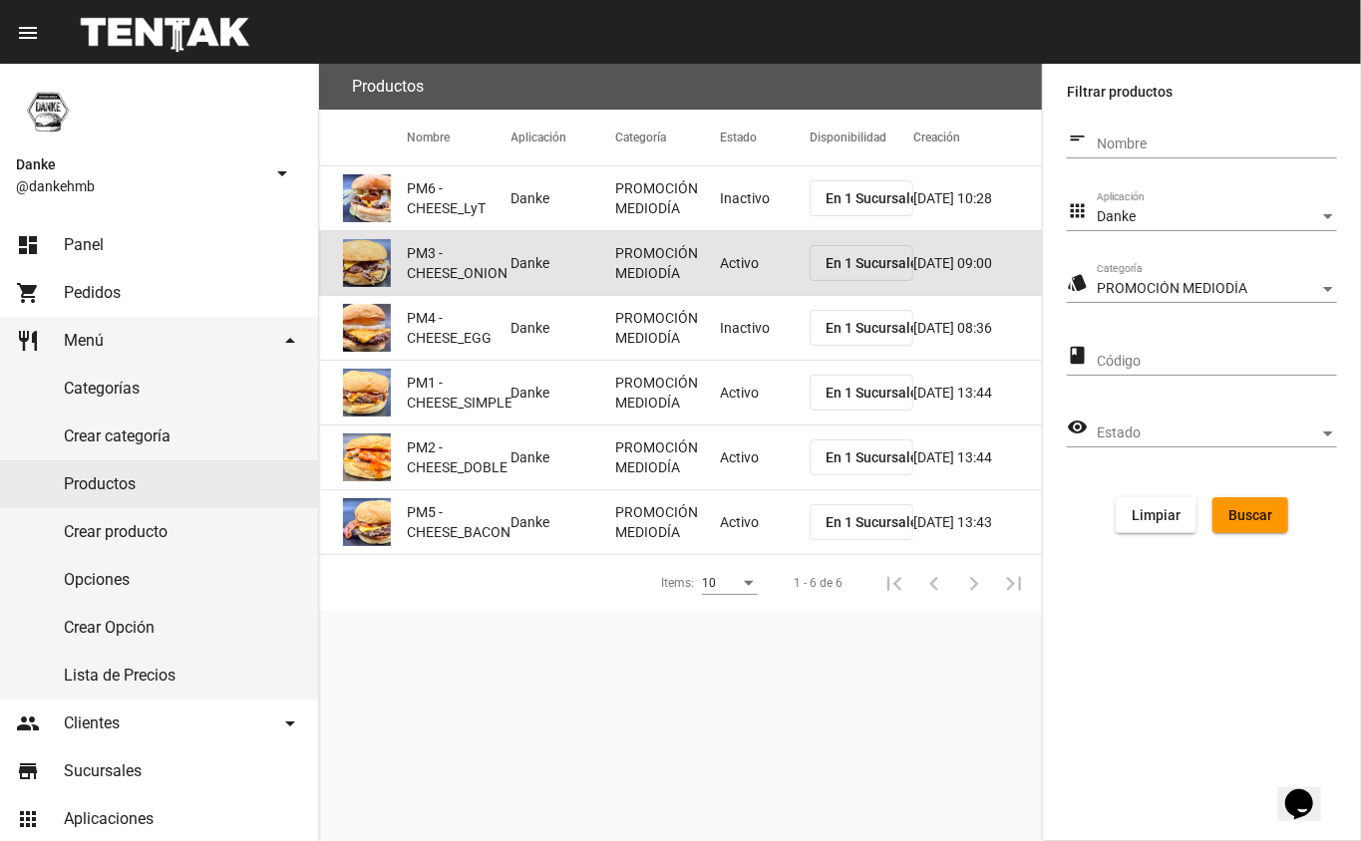
click at [738, 248] on mat-cell "Activo" at bounding box center [765, 263] width 90 height 64
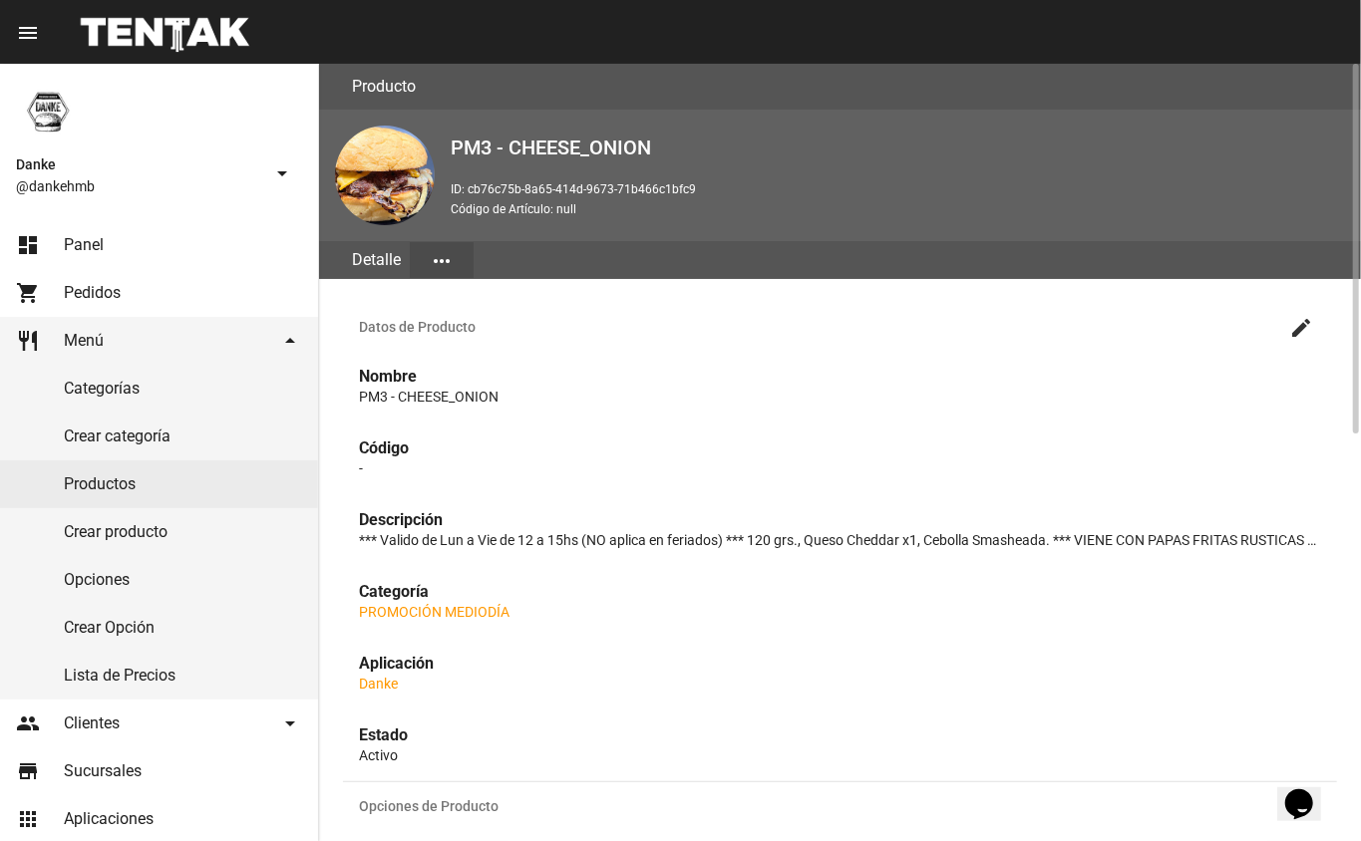
click at [1306, 319] on mat-icon "create" at bounding box center [1301, 328] width 24 height 24
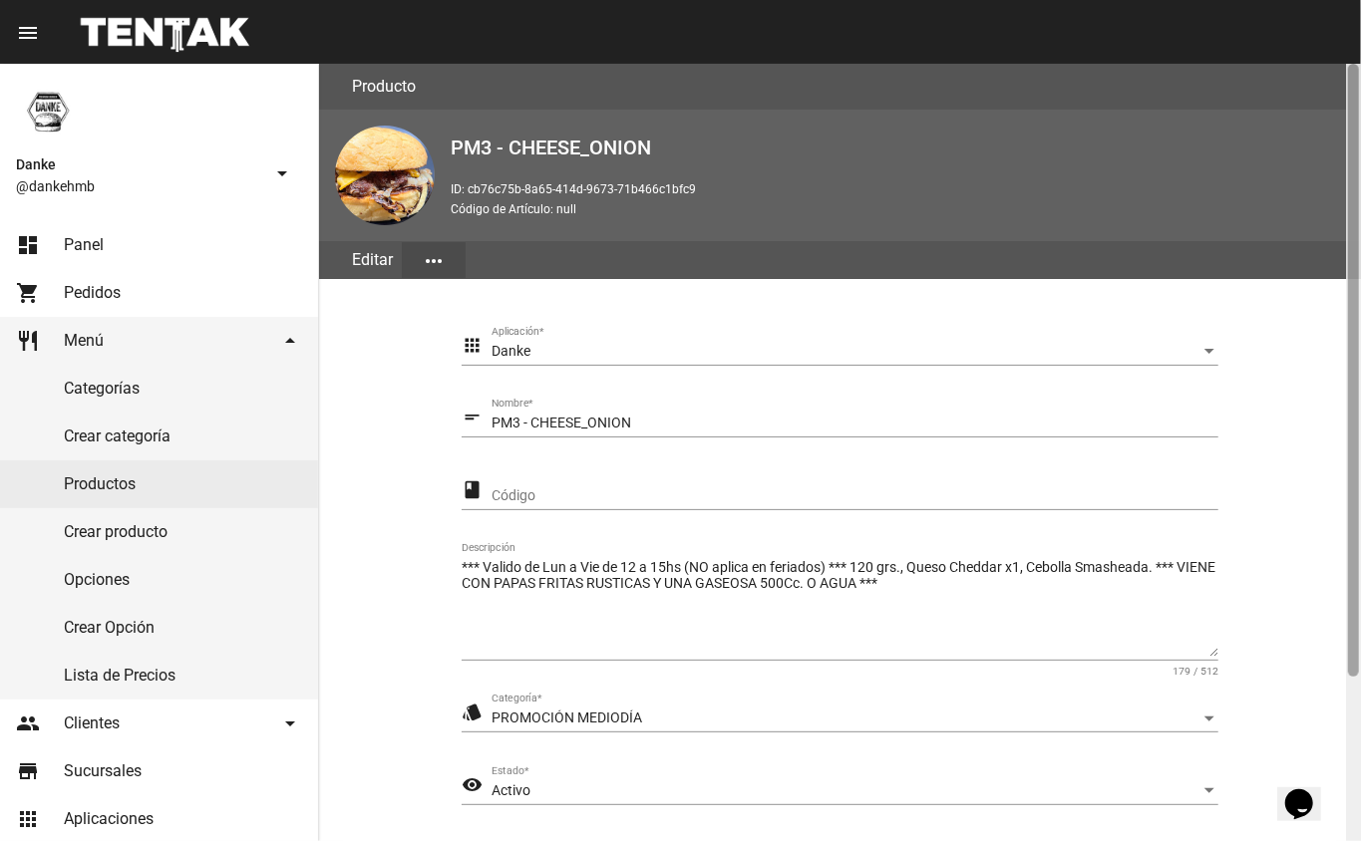
click at [1352, 702] on div at bounding box center [1353, 453] width 15 height 778
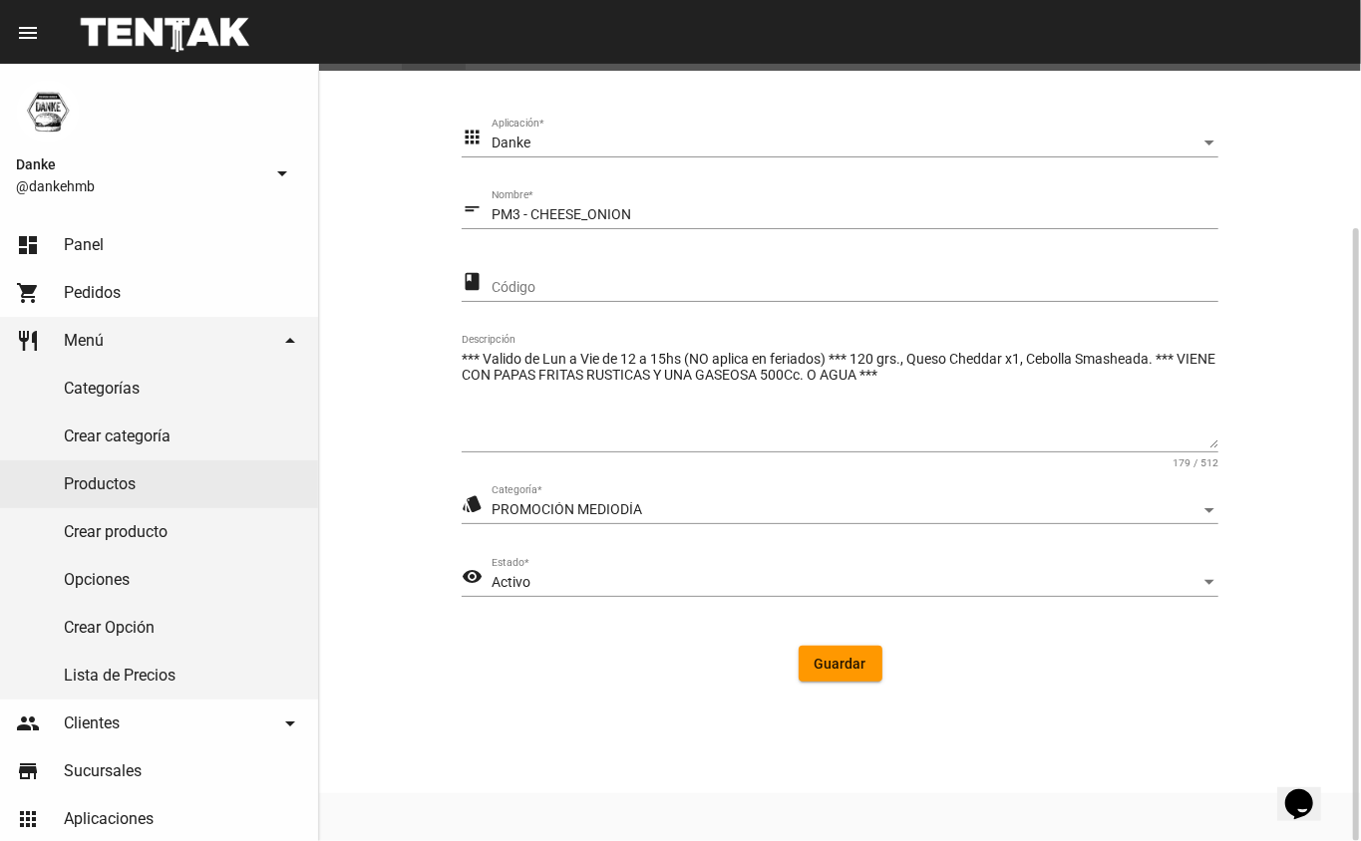
click at [536, 580] on div "Activo" at bounding box center [845, 583] width 709 height 16
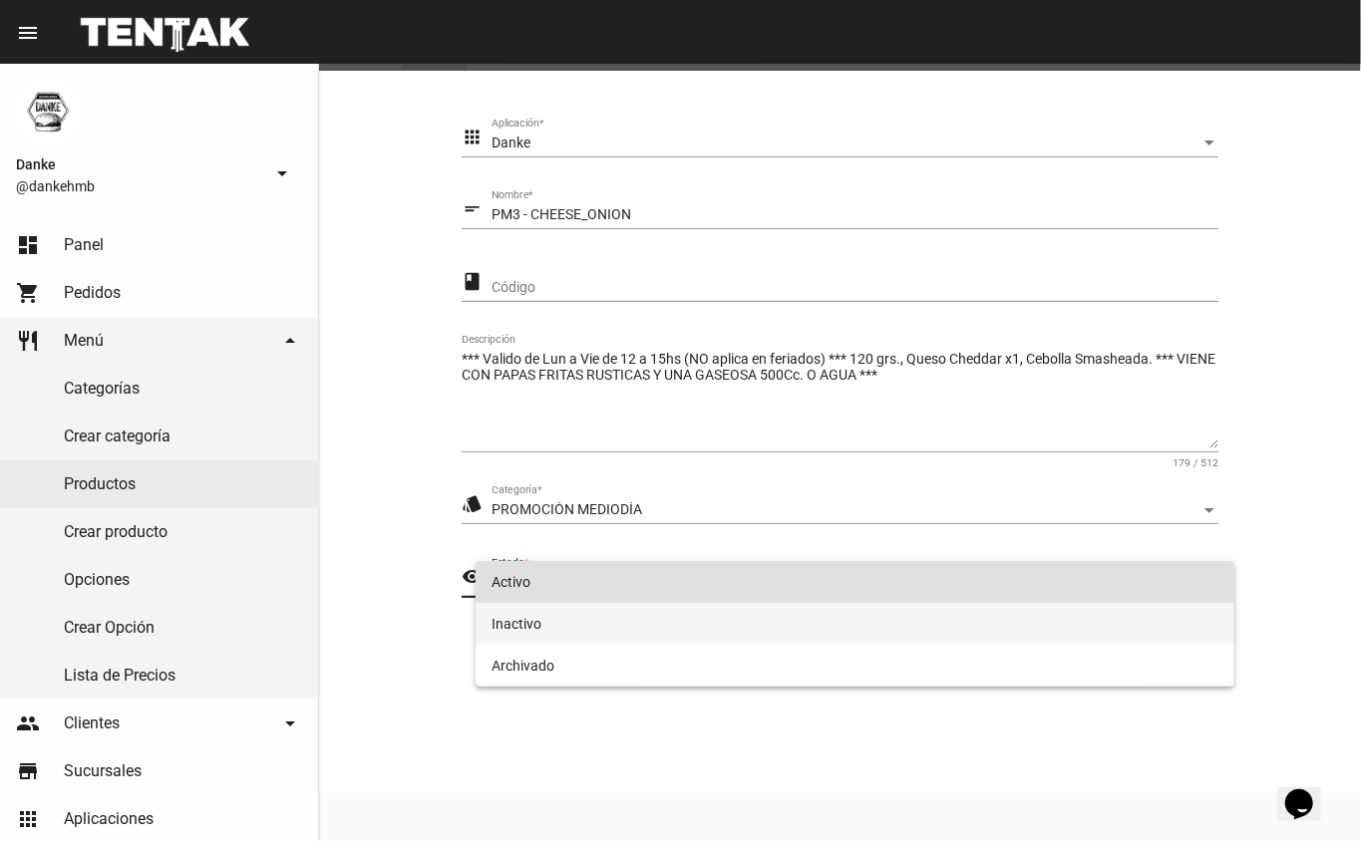
click at [512, 630] on span "Inactivo" at bounding box center [855, 624] width 728 height 42
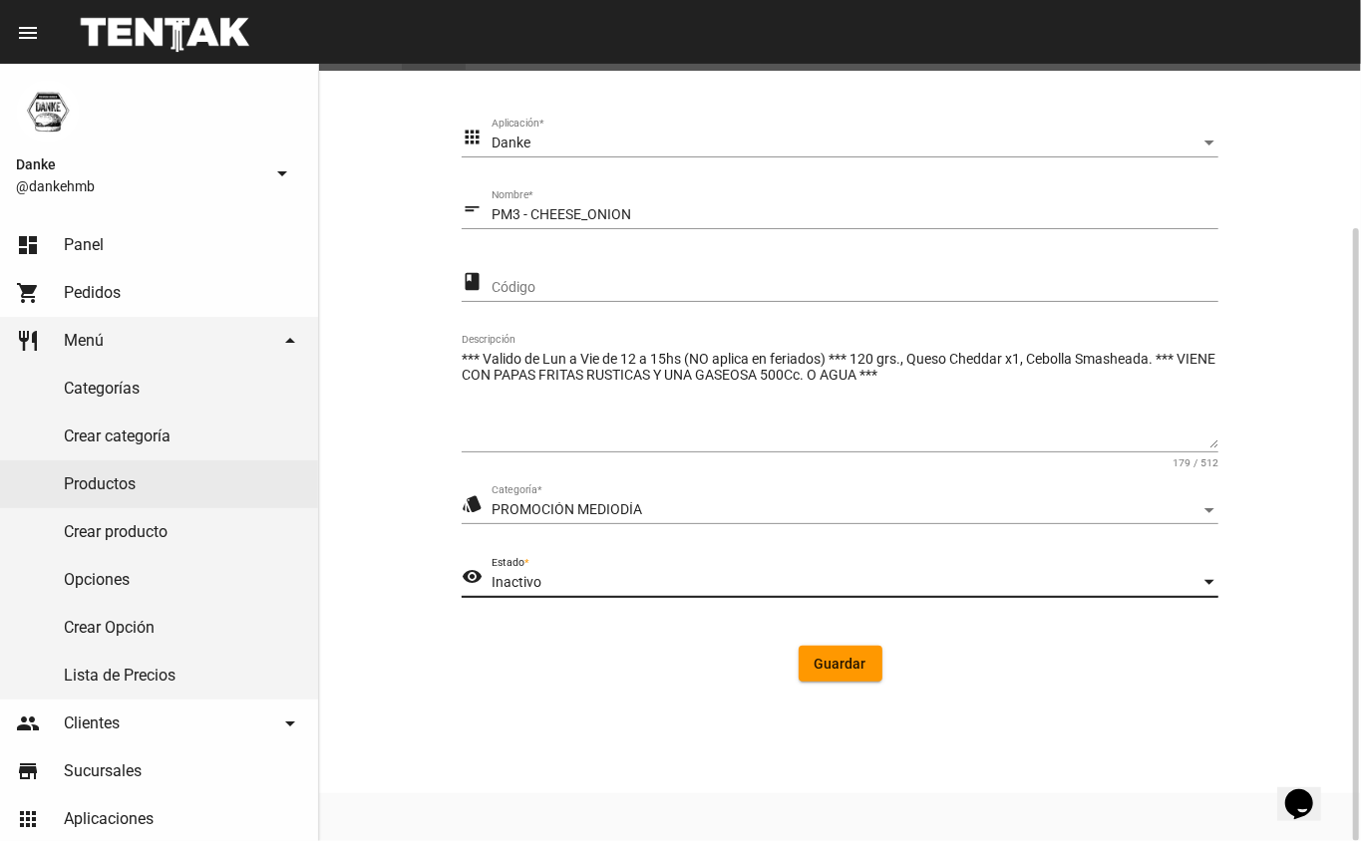
click at [845, 663] on span "Guardar" at bounding box center [840, 664] width 52 height 16
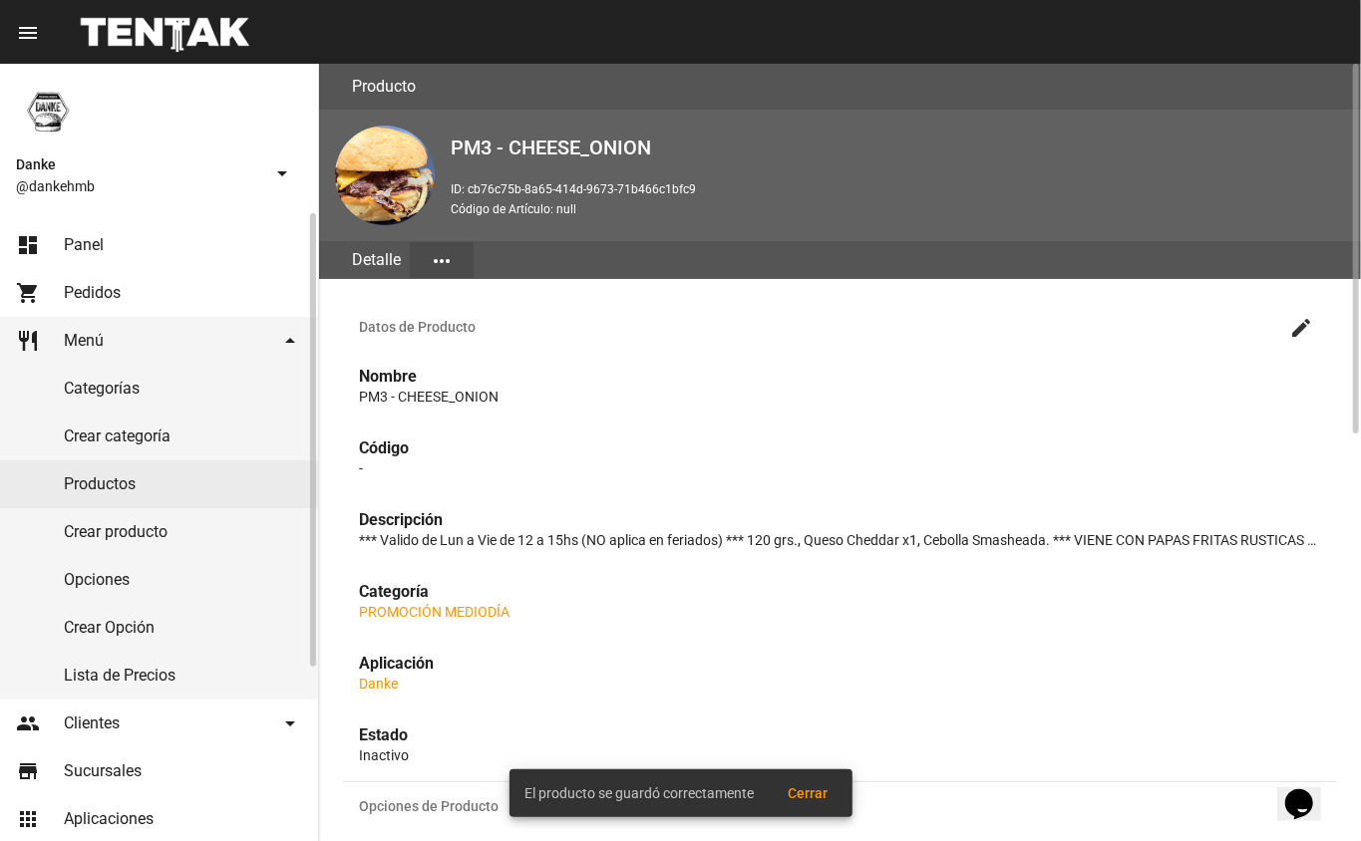
click at [97, 484] on link "Productos" at bounding box center [159, 485] width 318 height 48
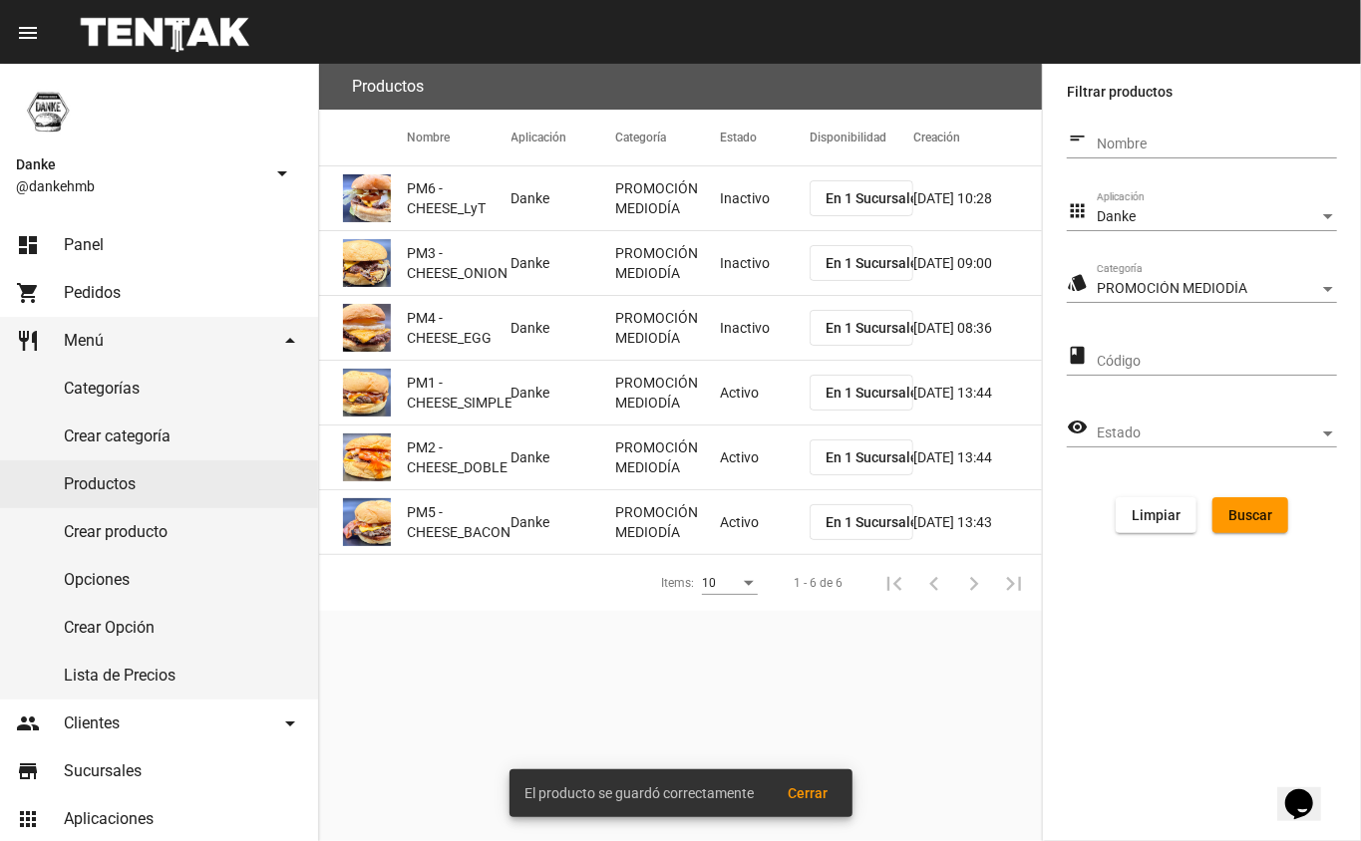
click at [744, 373] on mat-cell "Activo" at bounding box center [765, 393] width 90 height 64
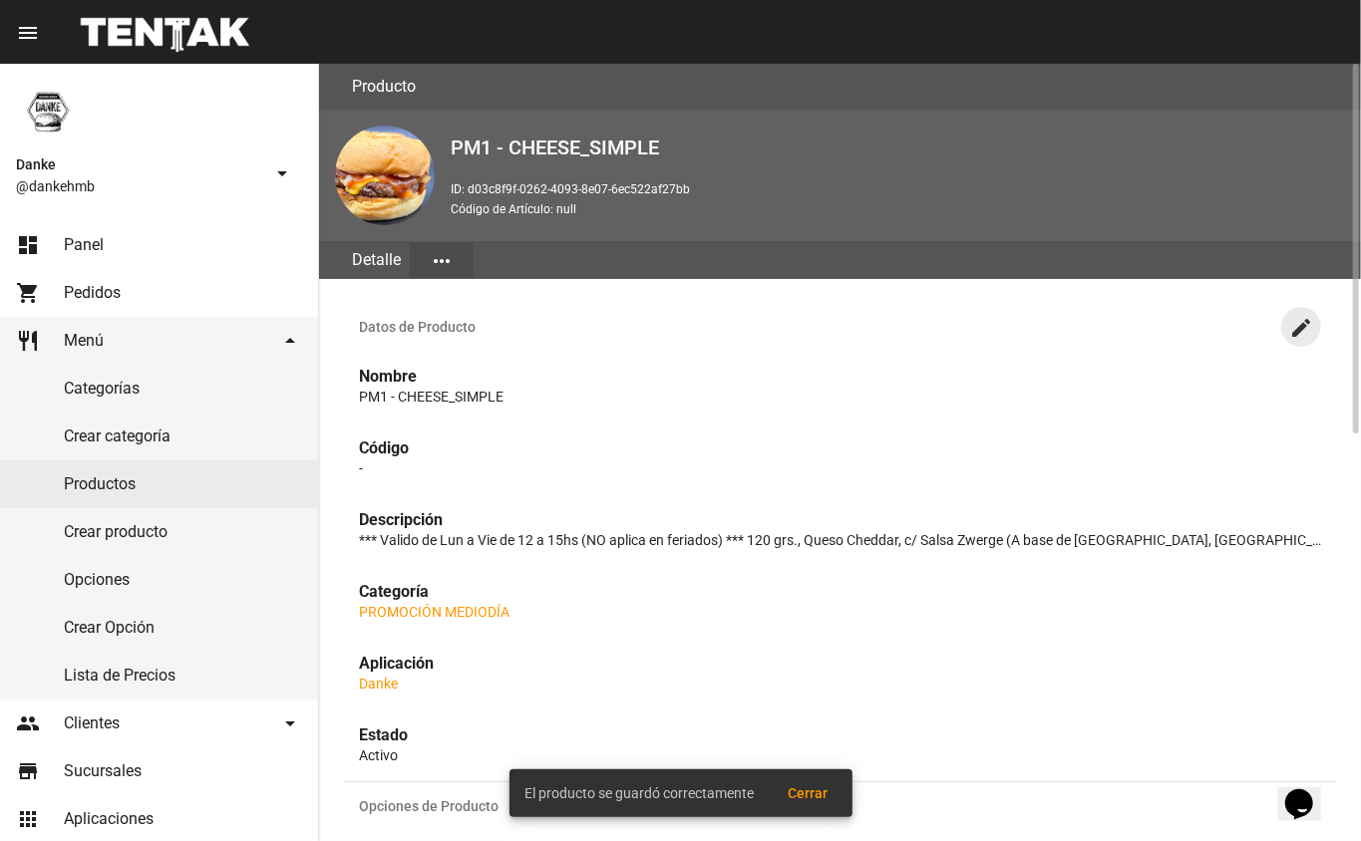
click at [1301, 327] on mat-icon "create" at bounding box center [1301, 328] width 24 height 24
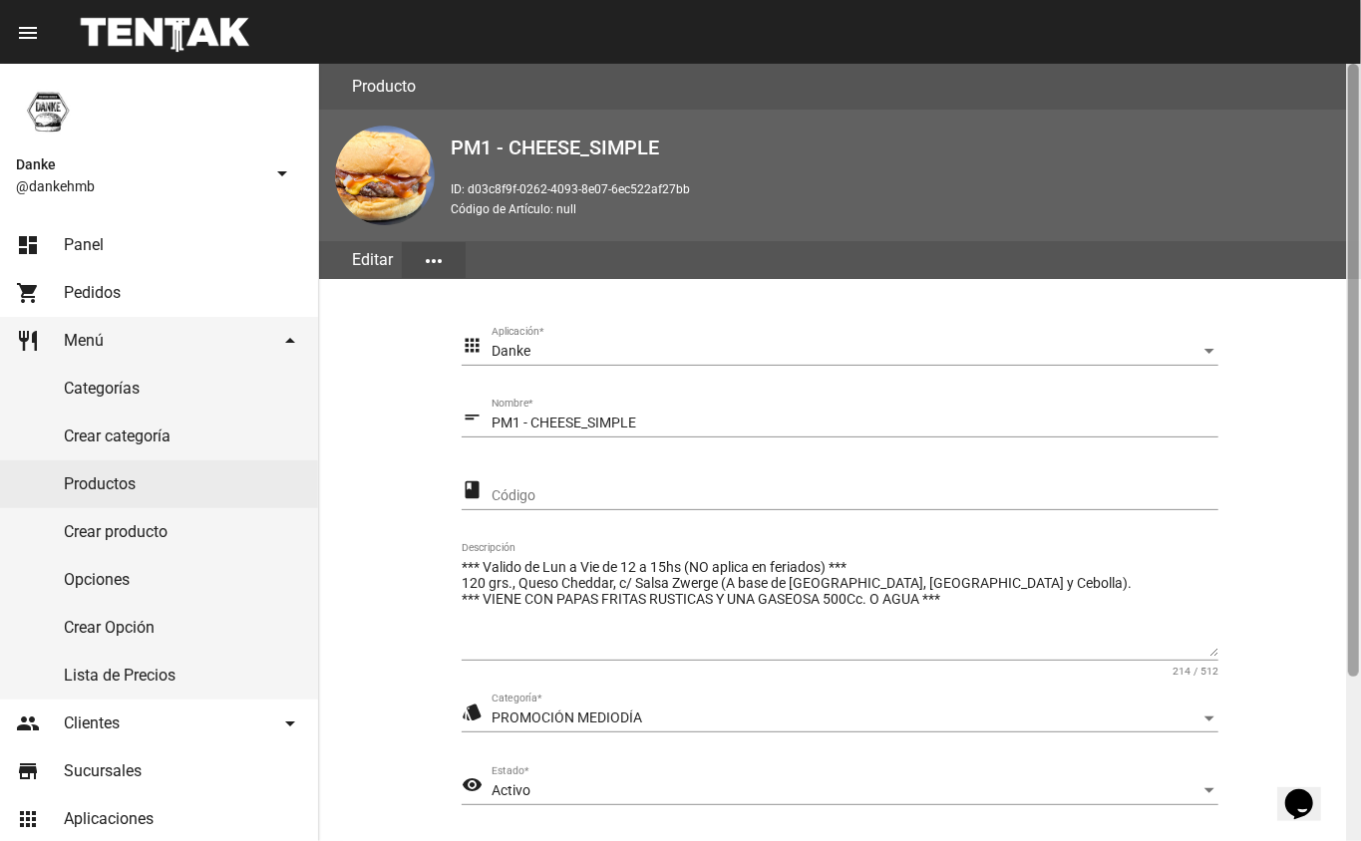
click at [1356, 676] on div at bounding box center [1353, 370] width 11 height 613
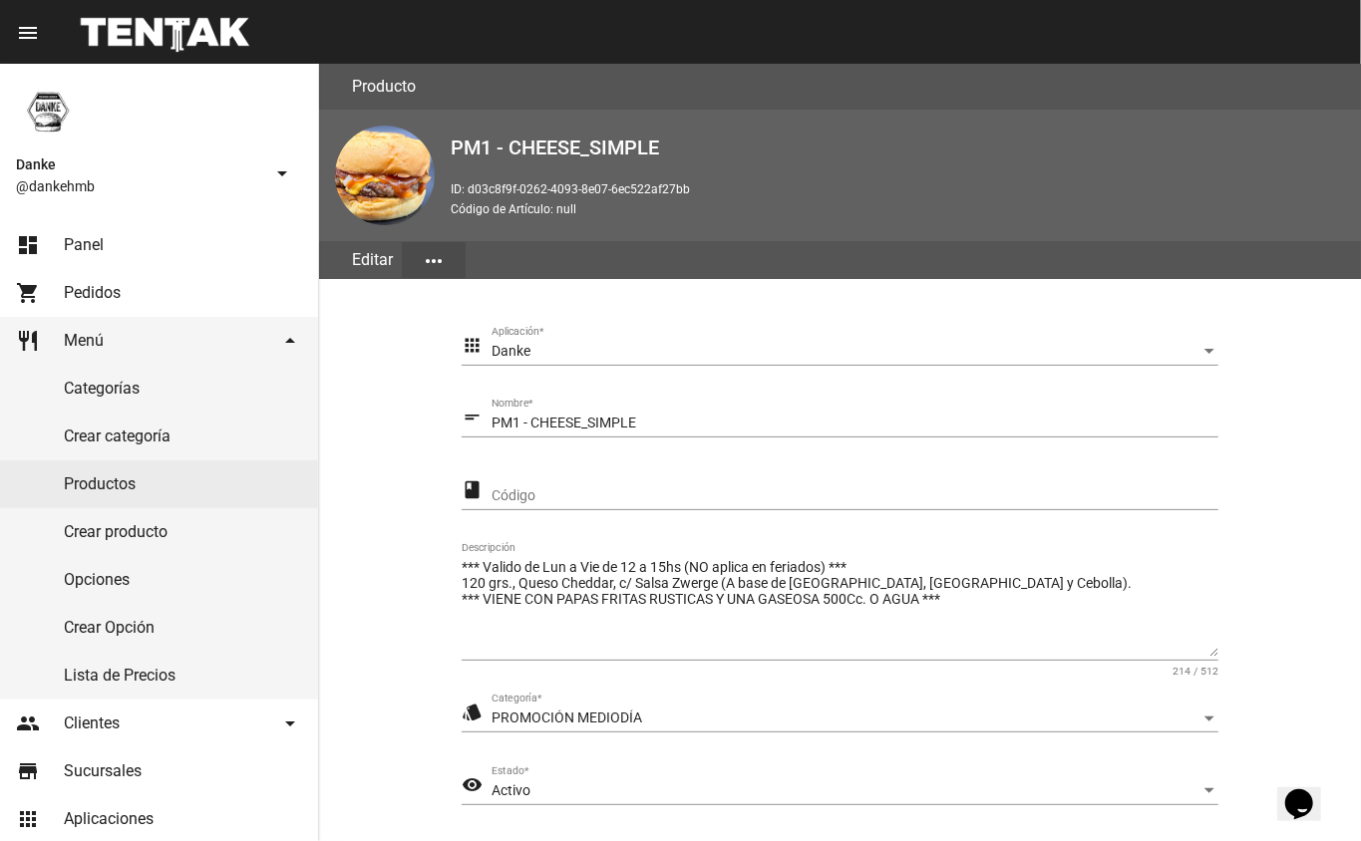
click at [534, 784] on div "Activo" at bounding box center [845, 792] width 709 height 16
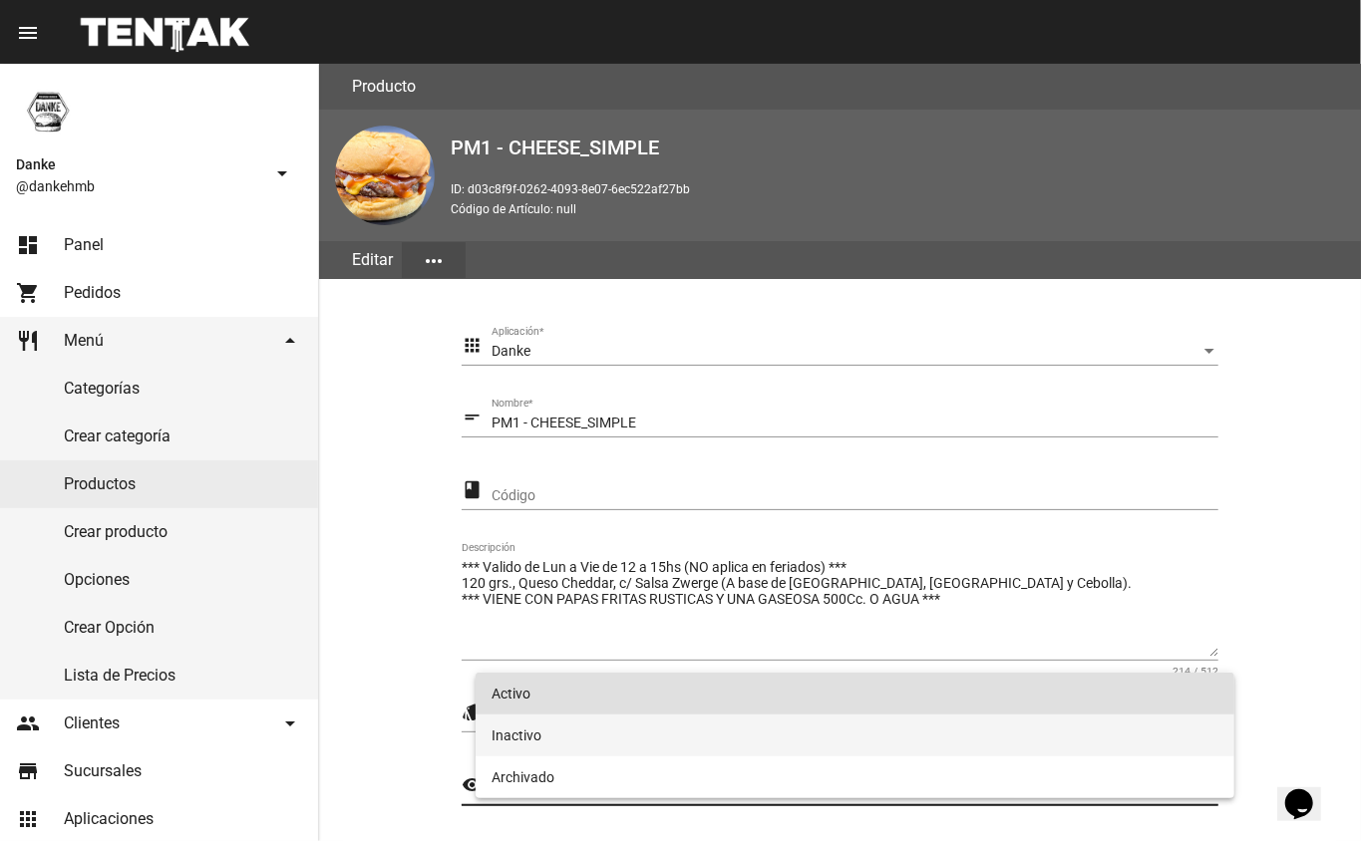
click at [520, 735] on span "Inactivo" at bounding box center [855, 736] width 728 height 42
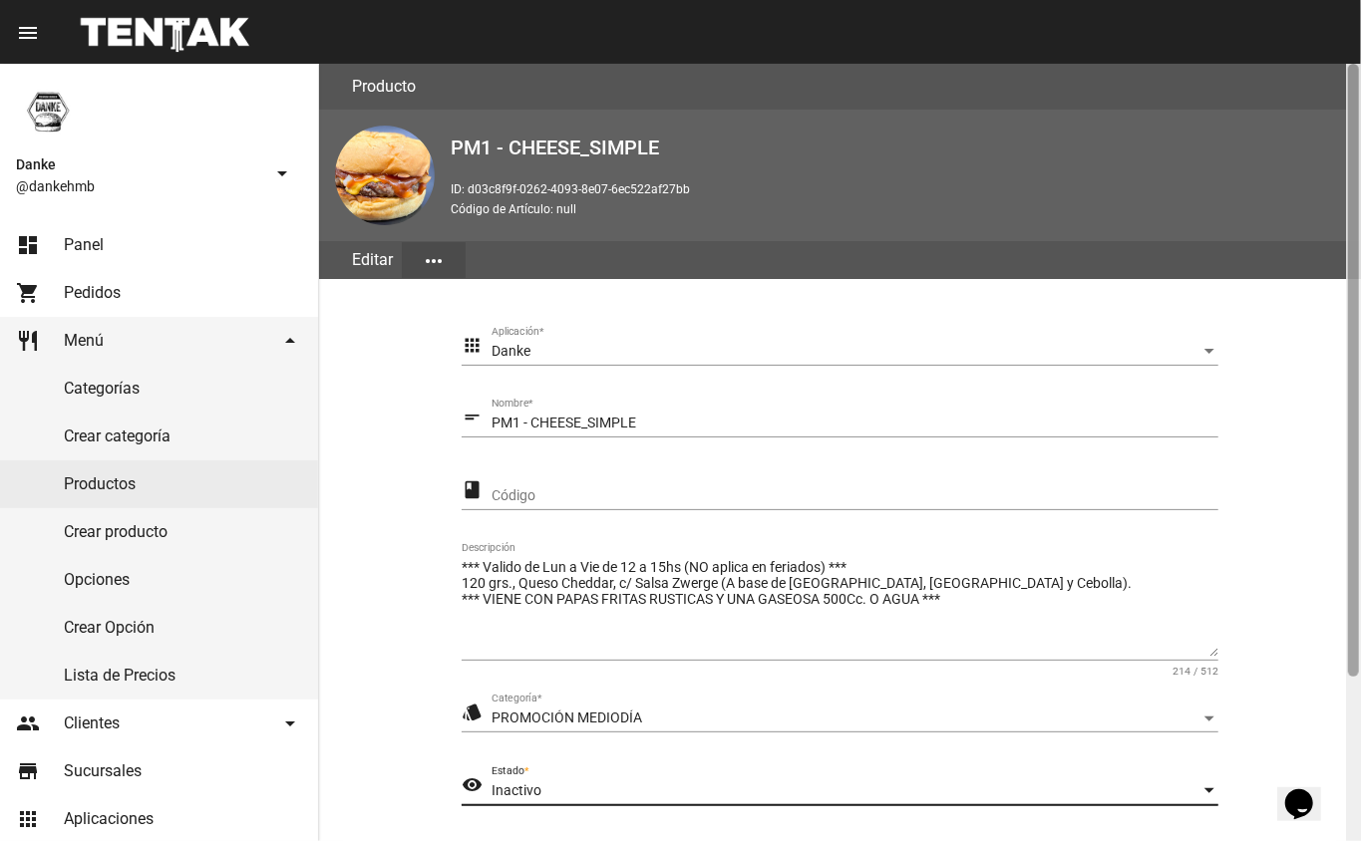
click at [1360, 732] on div at bounding box center [1353, 453] width 15 height 778
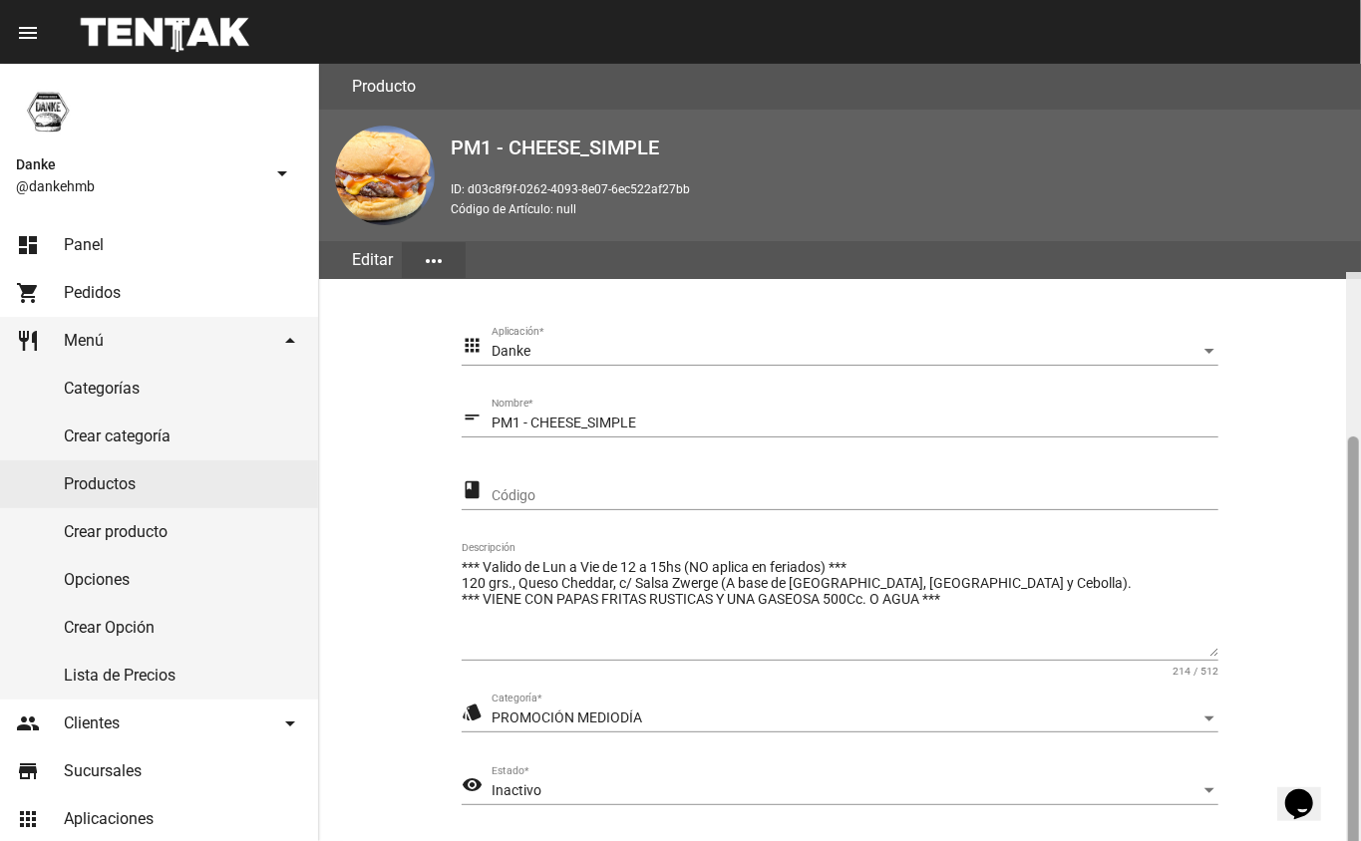
scroll to position [208, 0]
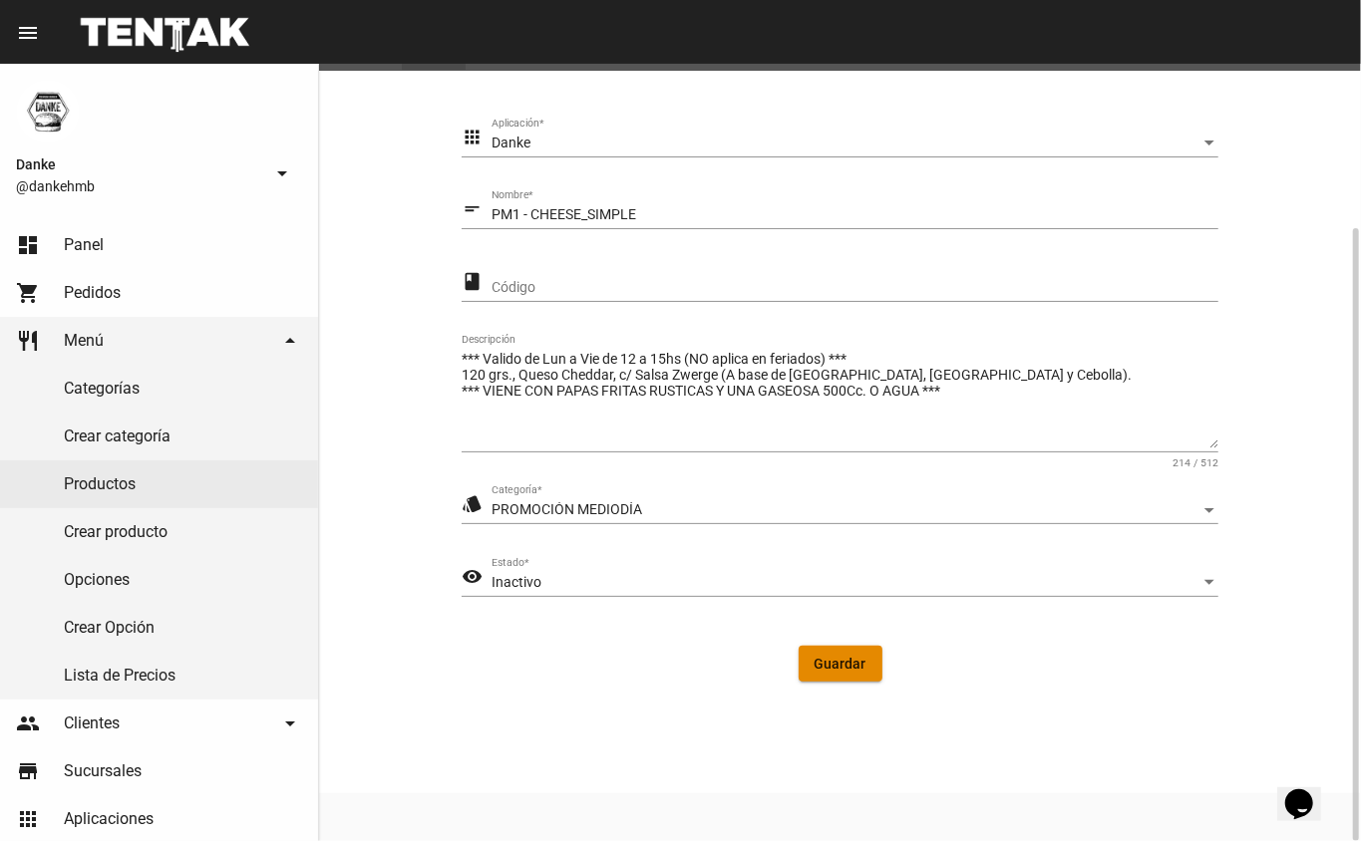
click at [821, 652] on button "Guardar" at bounding box center [840, 664] width 84 height 36
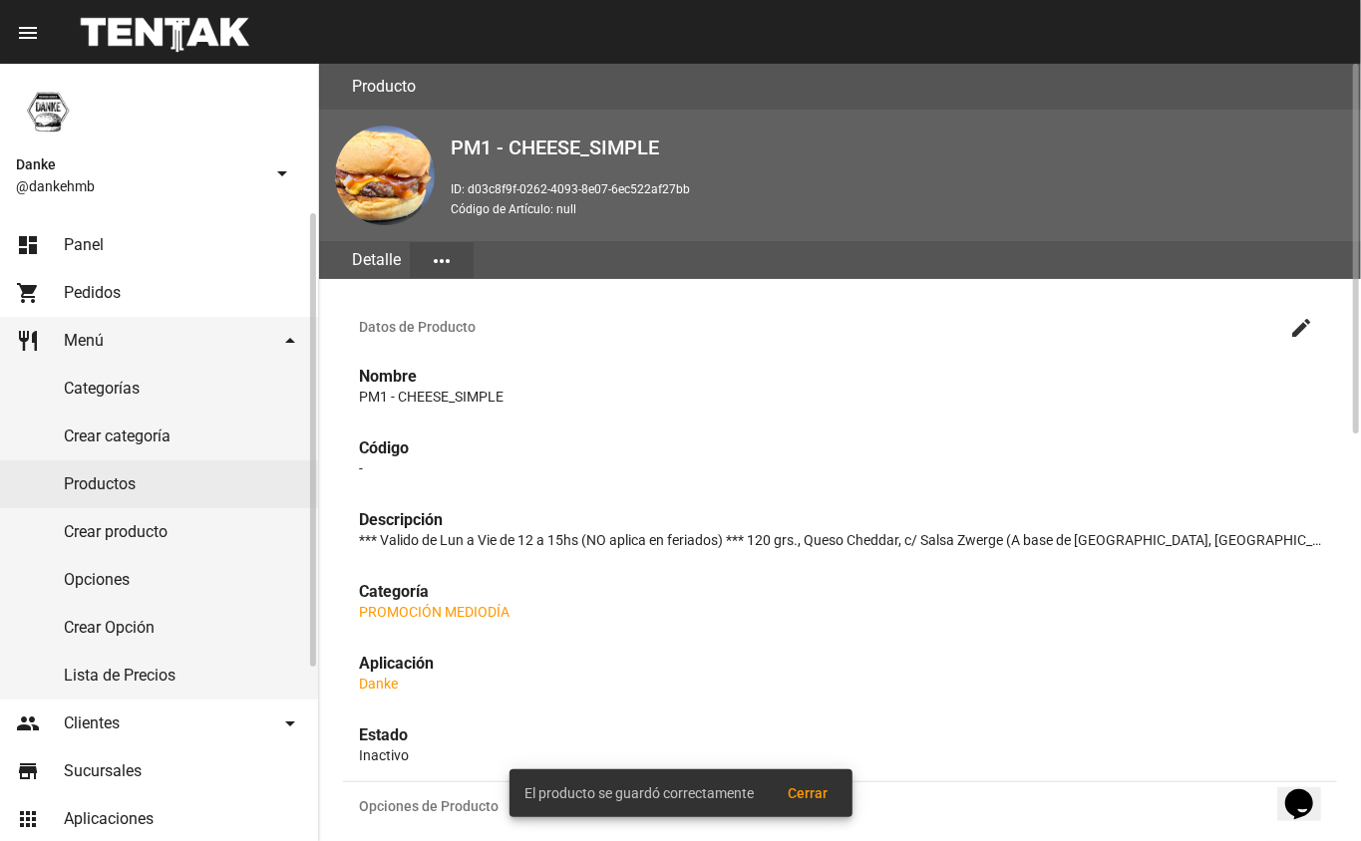
click at [100, 482] on link "Productos" at bounding box center [159, 485] width 318 height 48
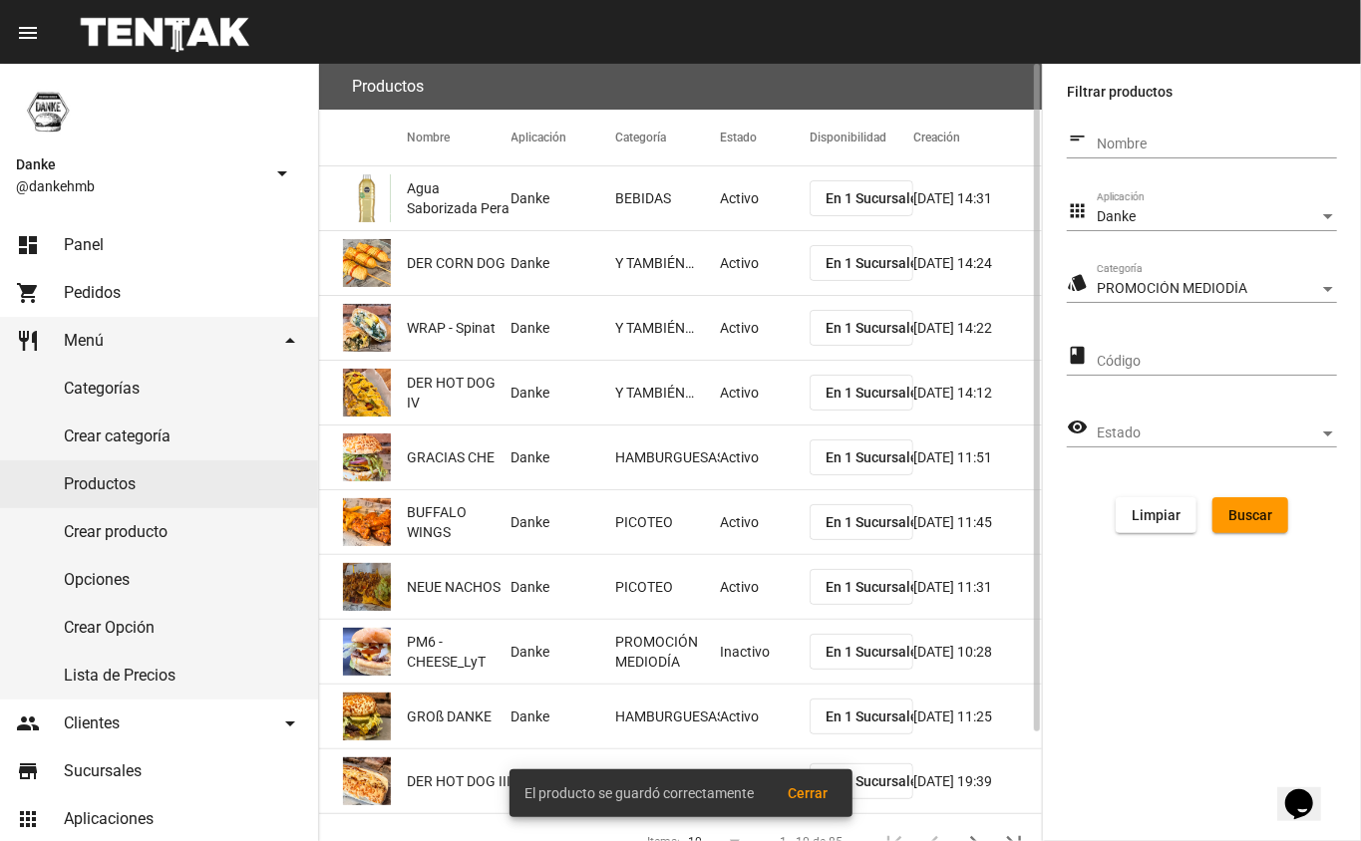
click at [1256, 507] on span "Buscar" at bounding box center [1250, 515] width 44 height 16
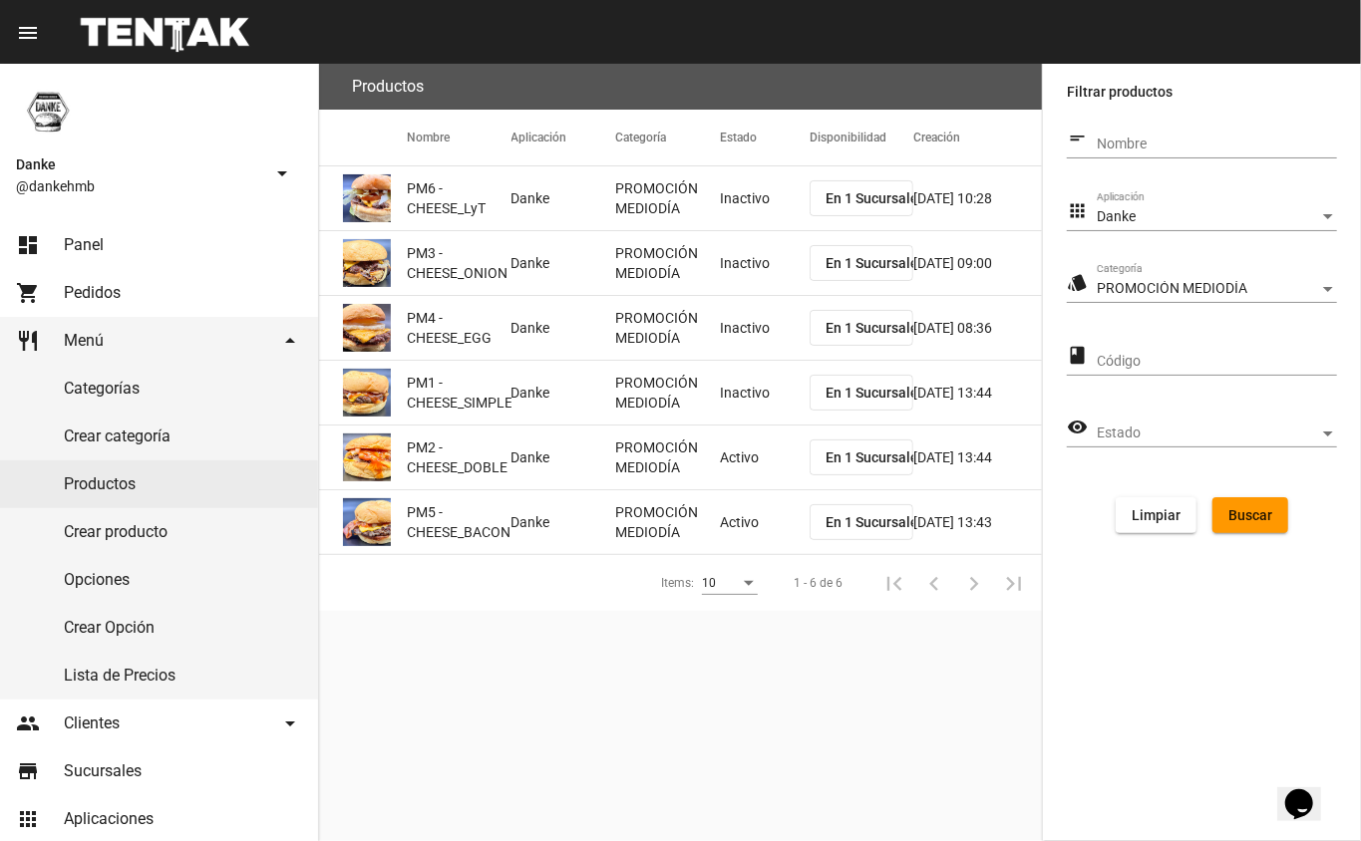
click at [760, 476] on mat-cell "Activo" at bounding box center [765, 458] width 90 height 64
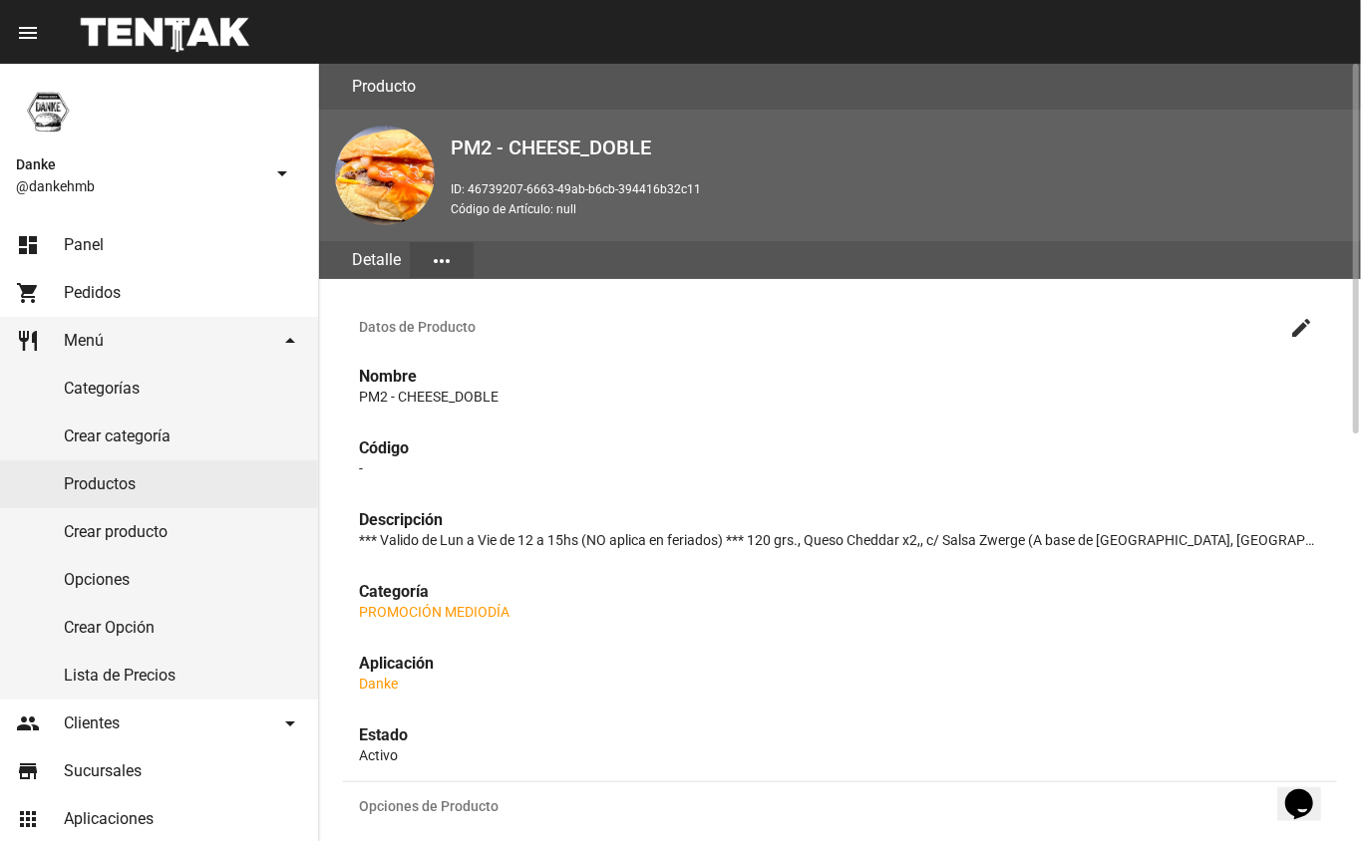
click at [1301, 325] on mat-icon "create" at bounding box center [1301, 328] width 24 height 24
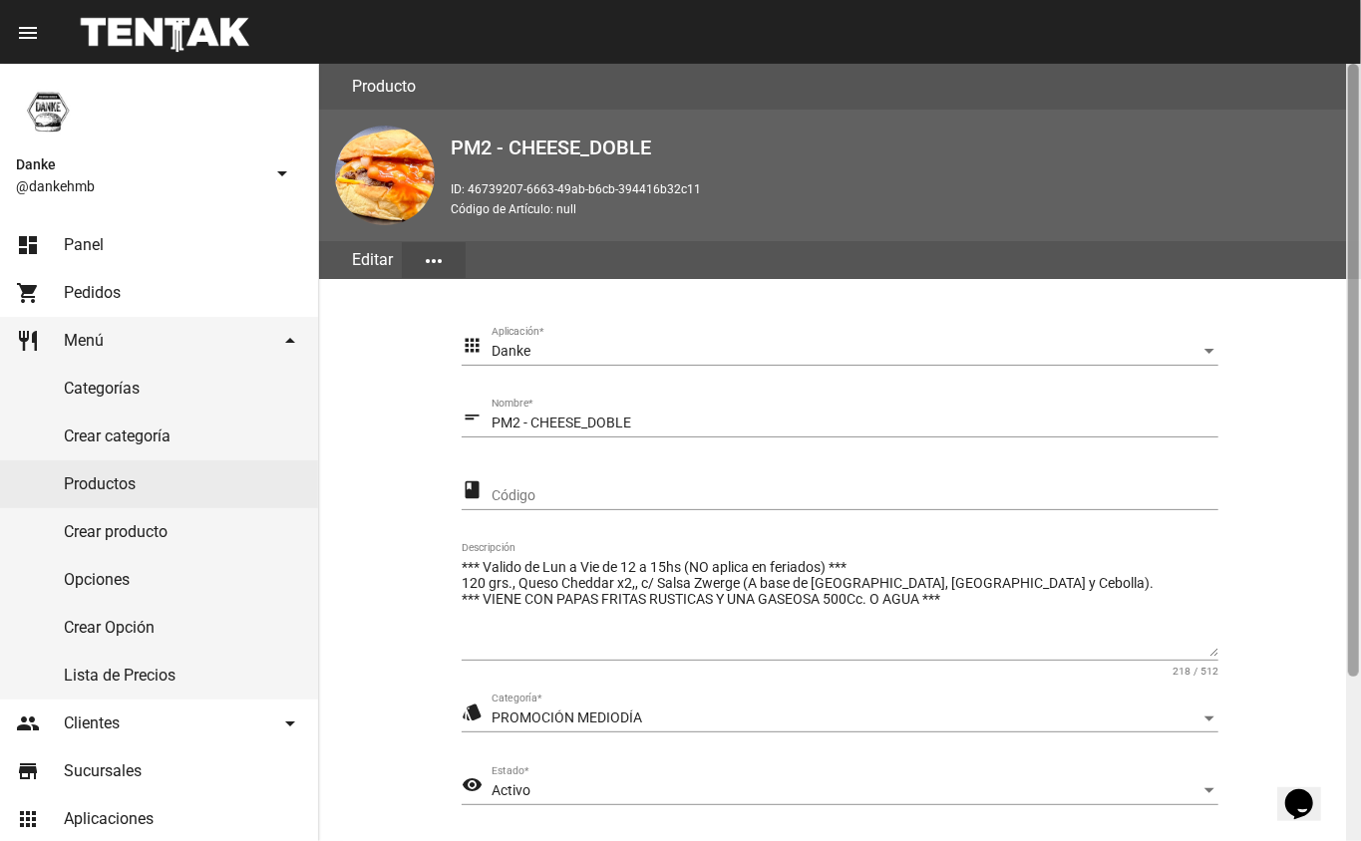
click at [1353, 714] on div at bounding box center [1353, 453] width 15 height 778
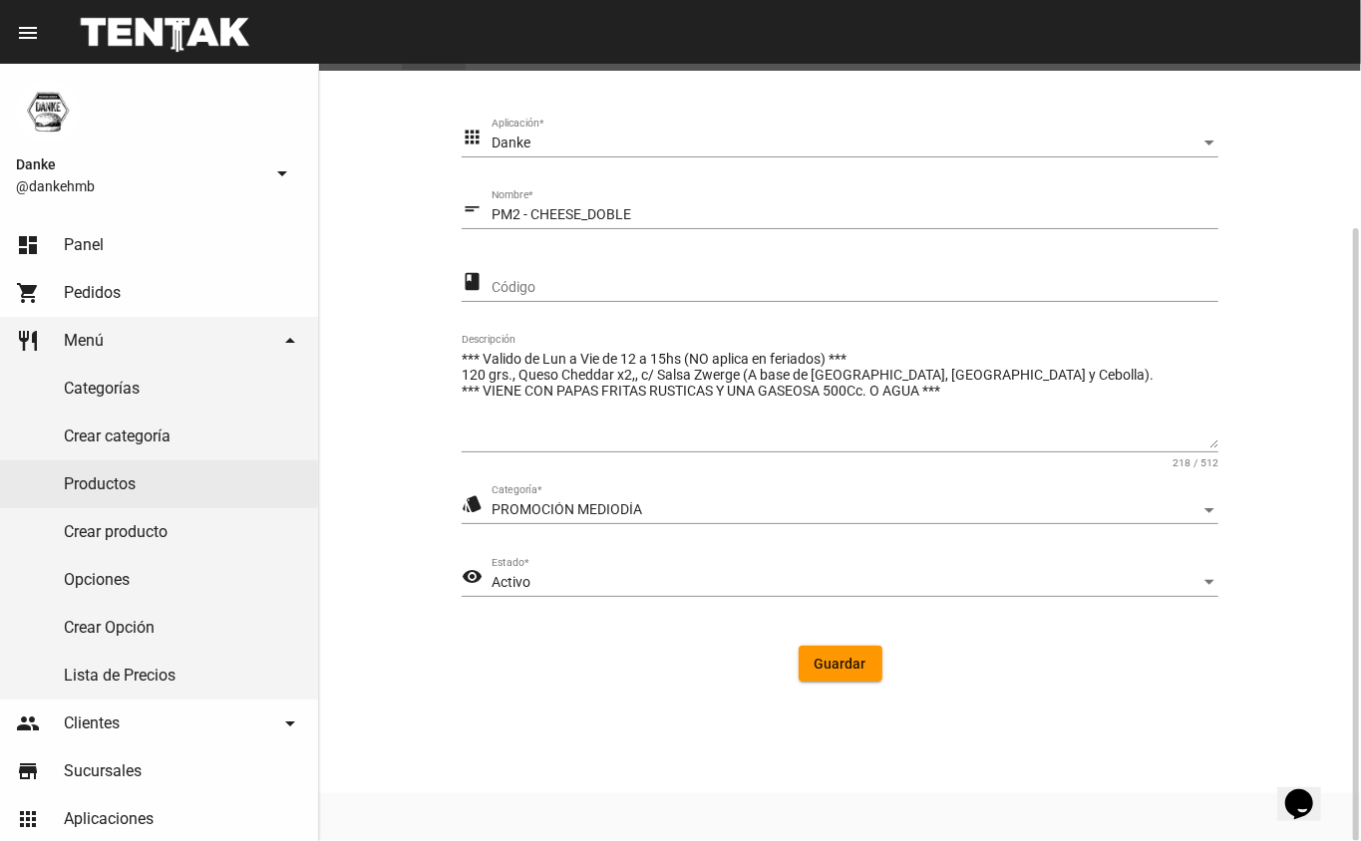
click at [704, 583] on div "Activo" at bounding box center [845, 583] width 709 height 16
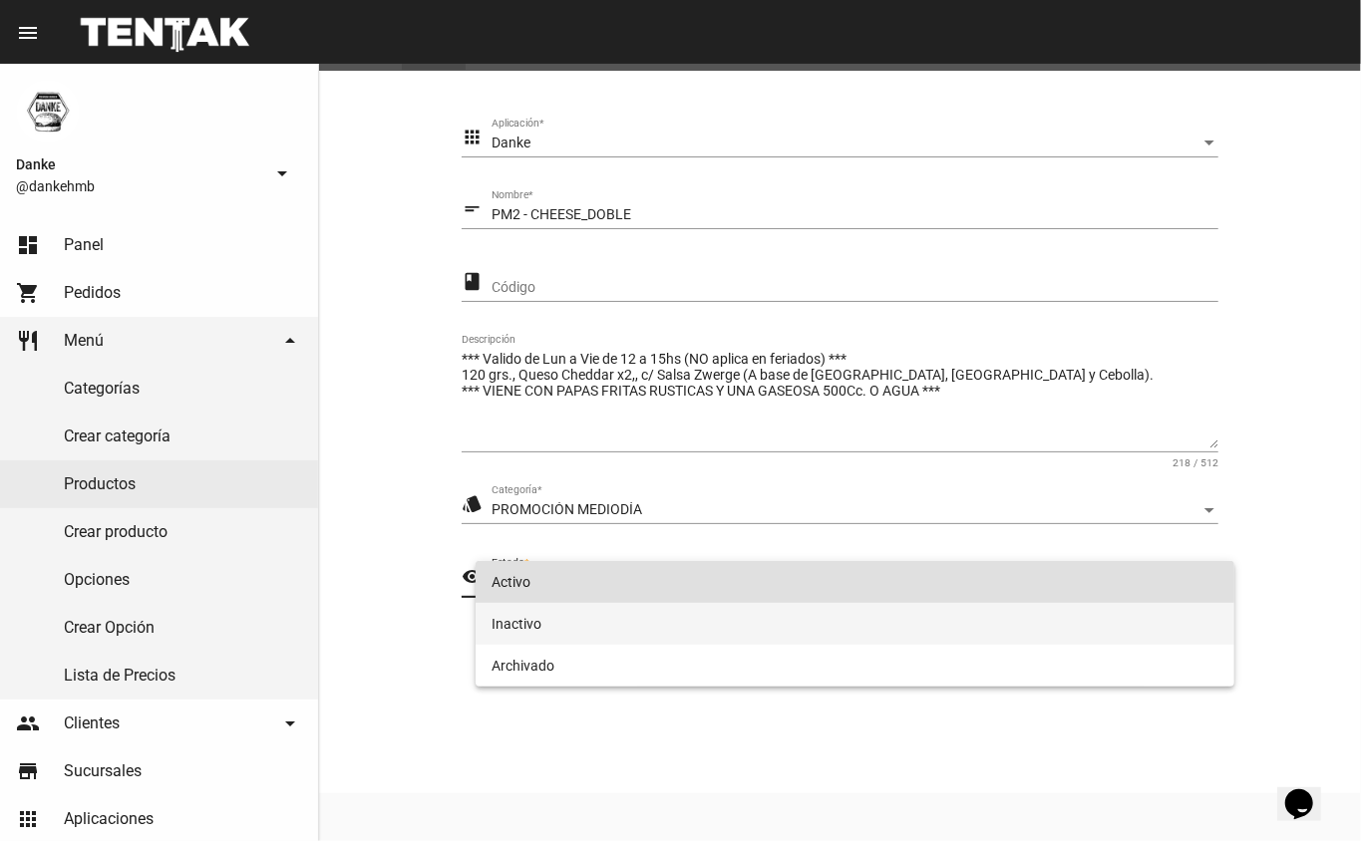
click at [688, 640] on span "Inactivo" at bounding box center [855, 624] width 728 height 42
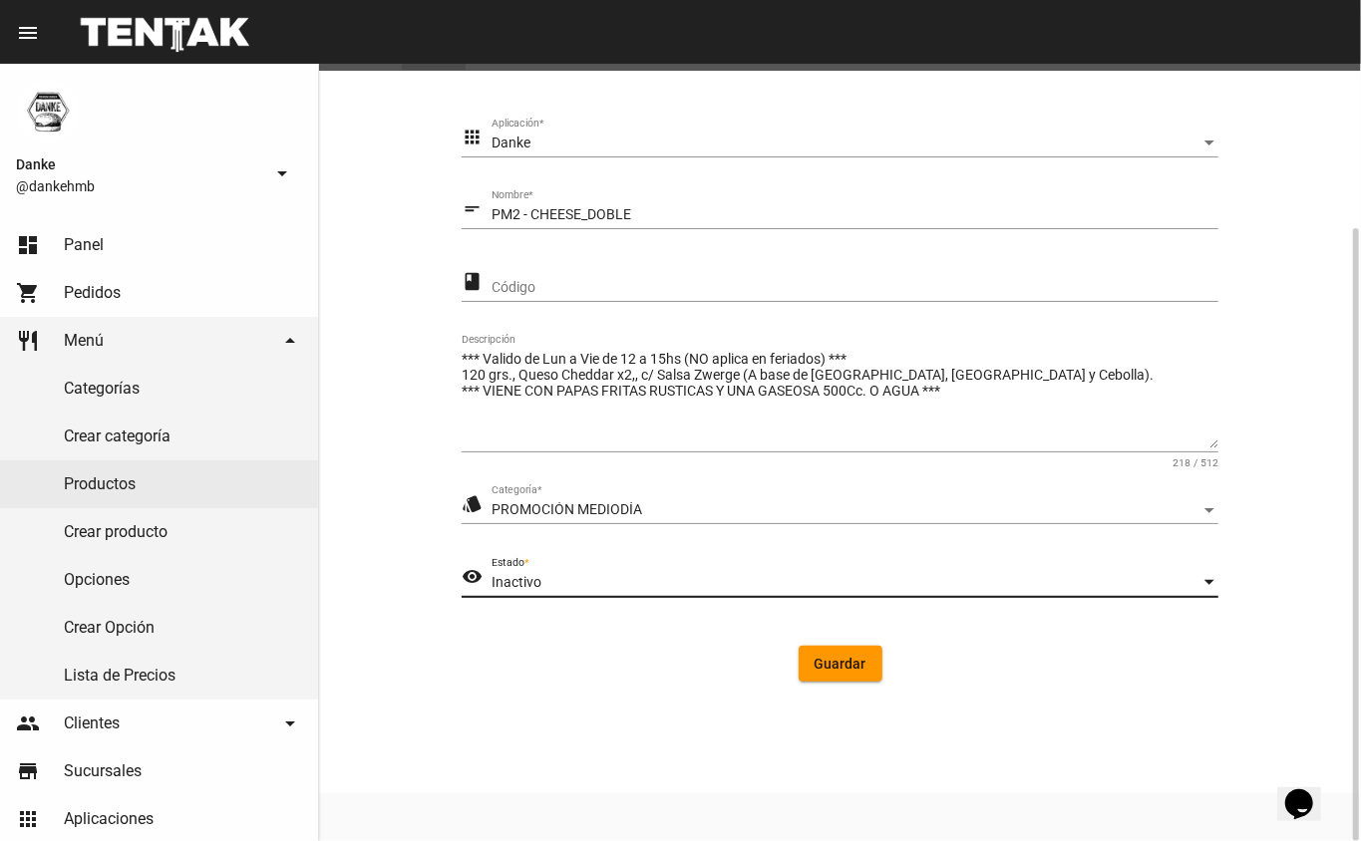
click at [823, 672] on button "Guardar" at bounding box center [840, 664] width 84 height 36
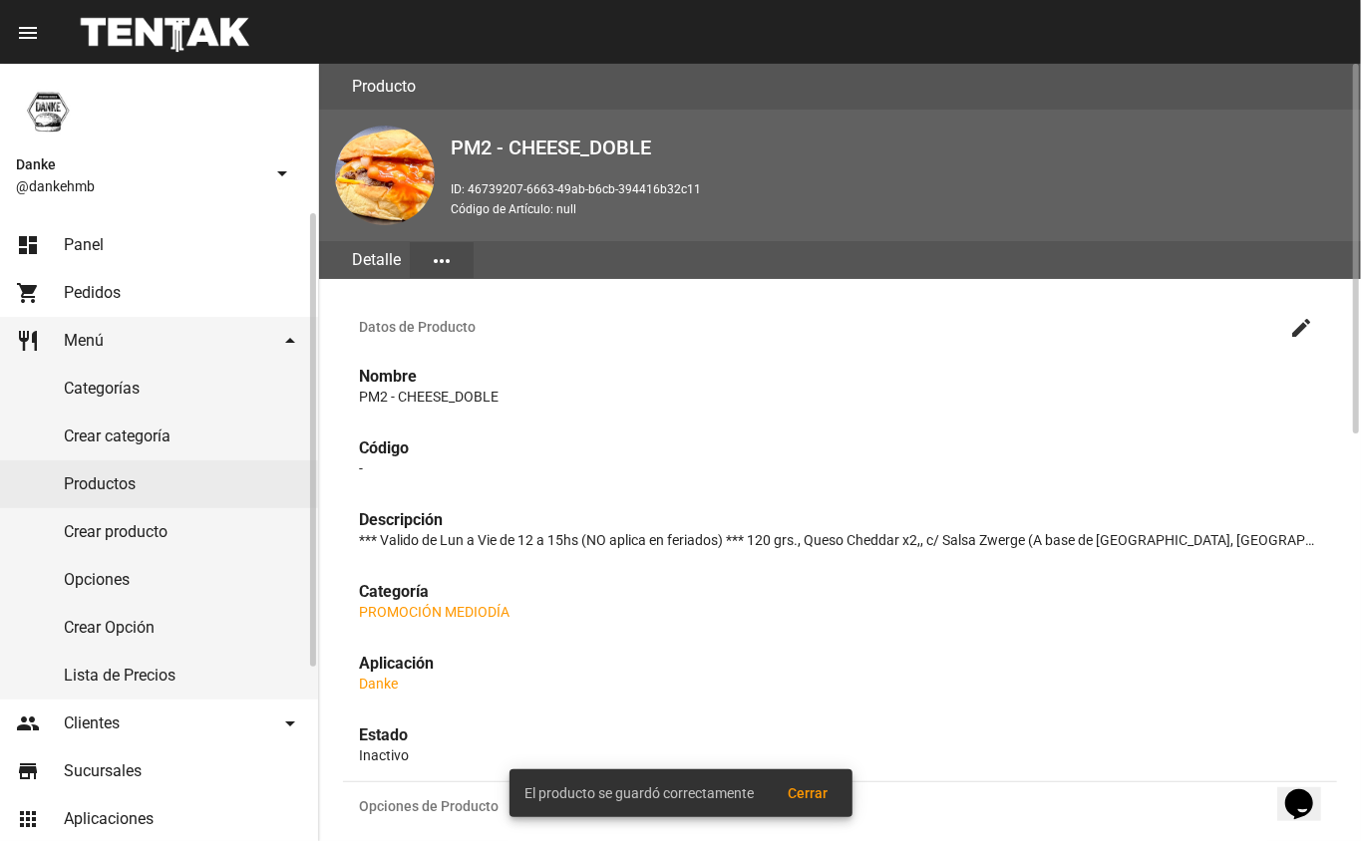
click at [187, 484] on link "Productos" at bounding box center [159, 485] width 318 height 48
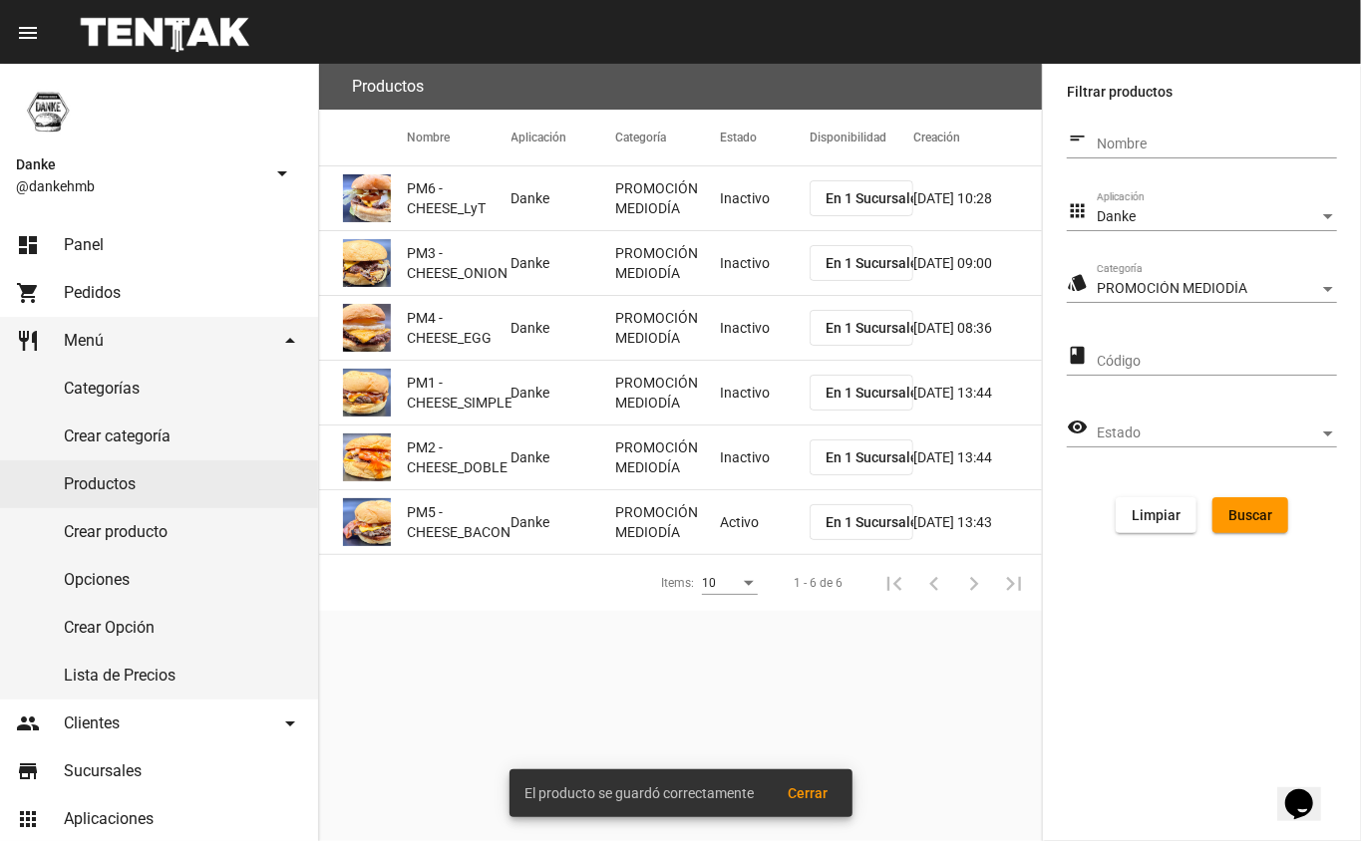
click at [750, 547] on mat-cell "Activo" at bounding box center [765, 522] width 90 height 64
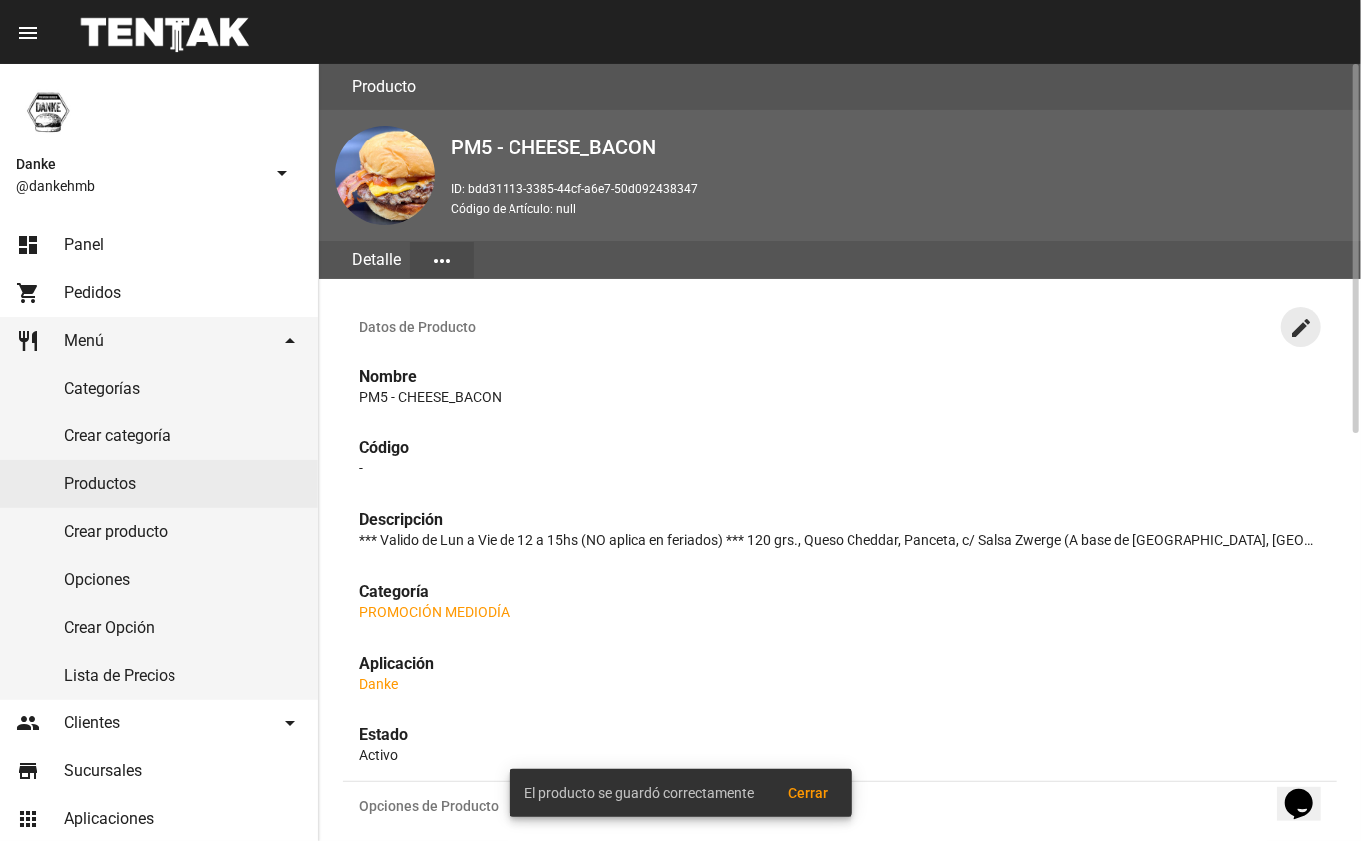
click at [1301, 325] on mat-icon "create" at bounding box center [1301, 328] width 24 height 24
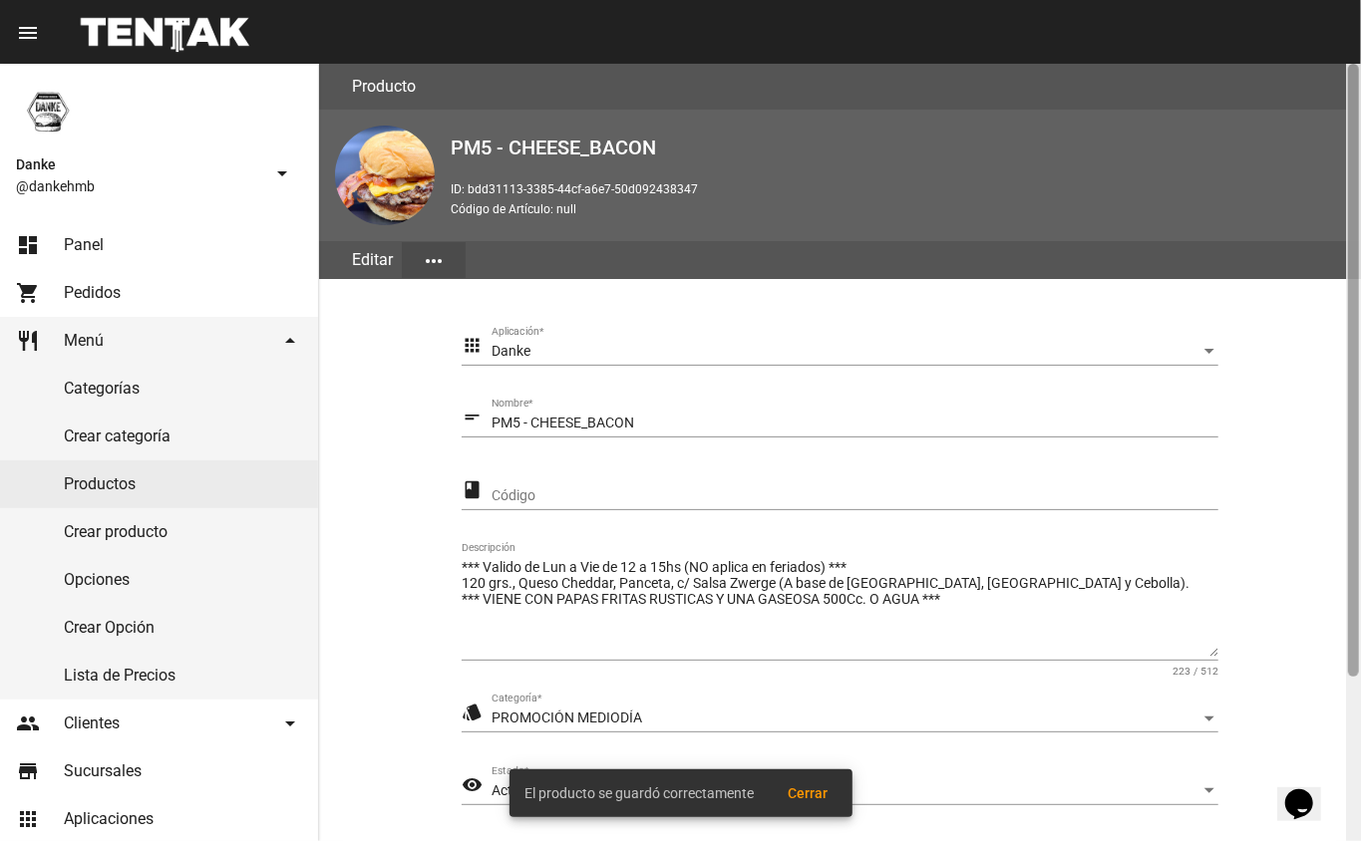
click at [1350, 719] on div at bounding box center [1353, 453] width 15 height 778
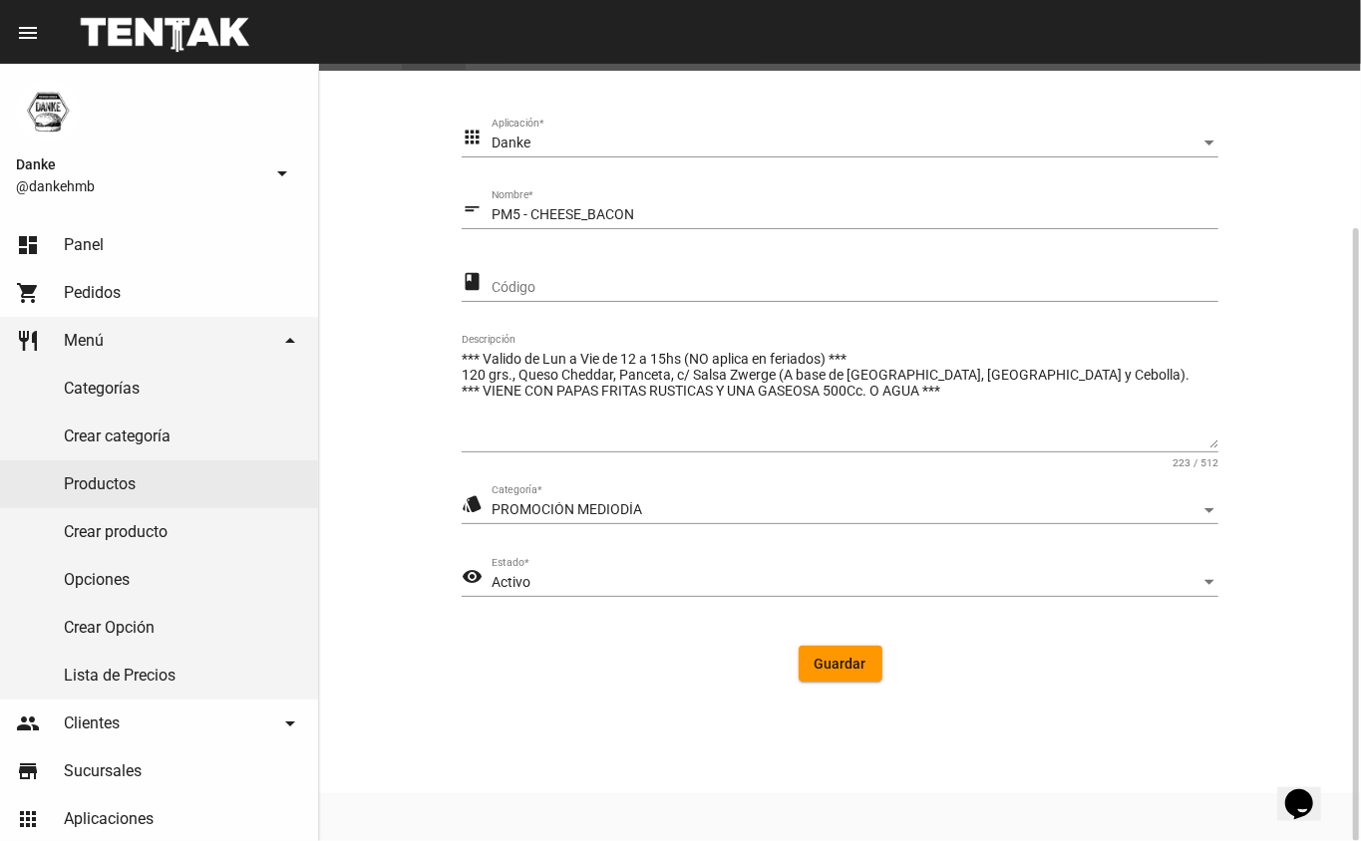
click at [571, 582] on div "Activo" at bounding box center [845, 583] width 709 height 16
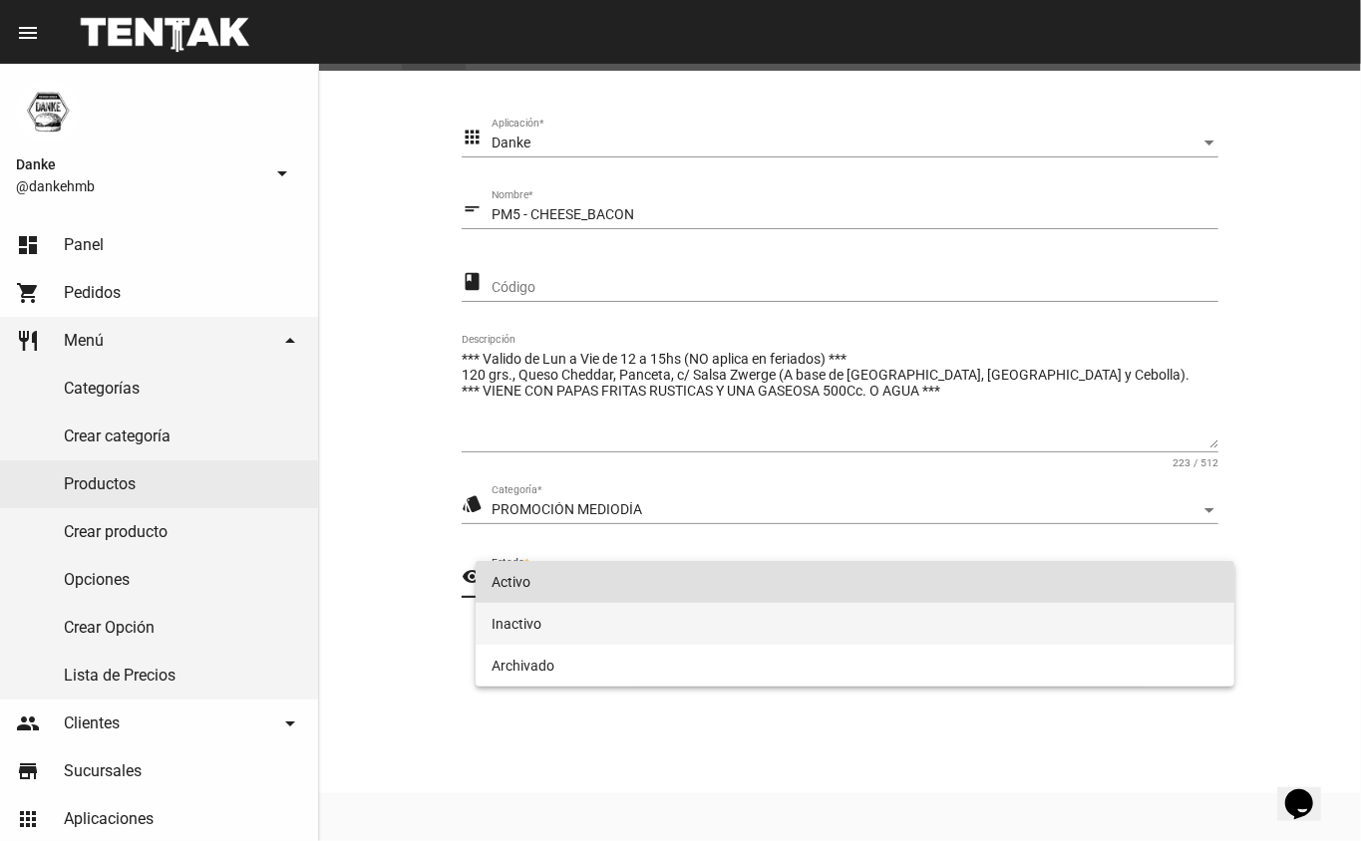
click at [674, 628] on span "Inactivo" at bounding box center [855, 624] width 728 height 42
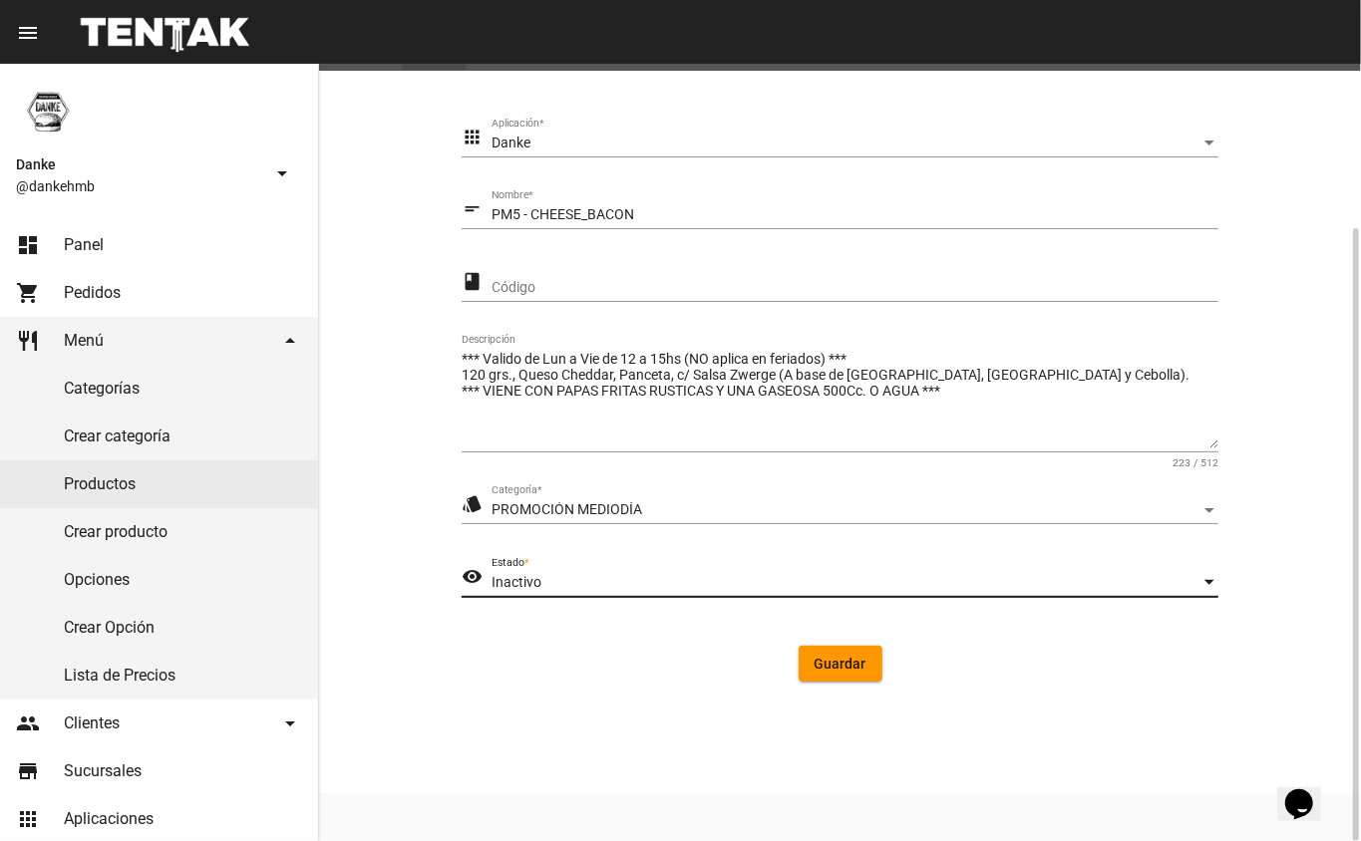
click at [826, 671] on span "Guardar" at bounding box center [840, 664] width 52 height 16
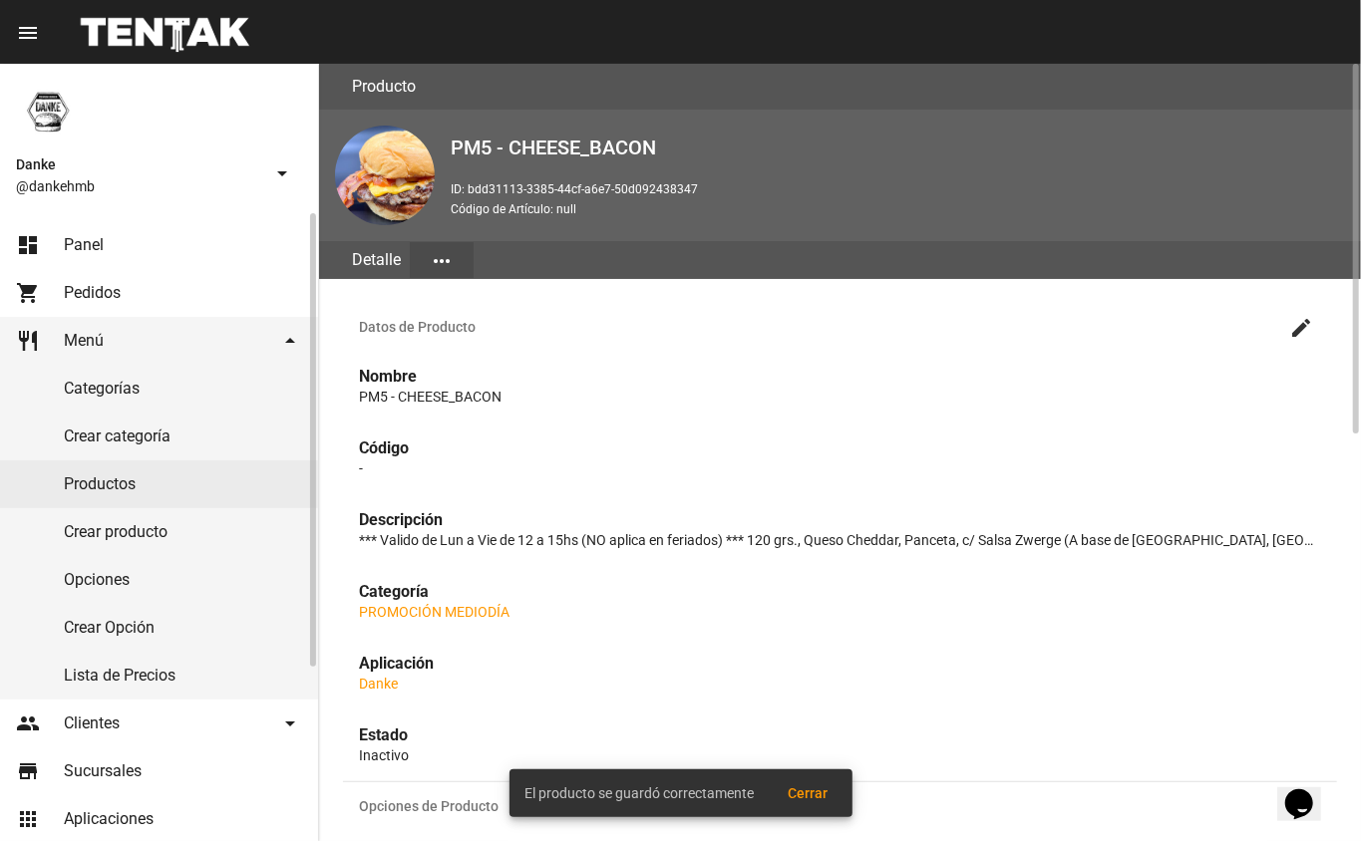
click at [61, 247] on link "dashboard Panel" at bounding box center [159, 245] width 318 height 48
